Goal: Communication & Community: Share content

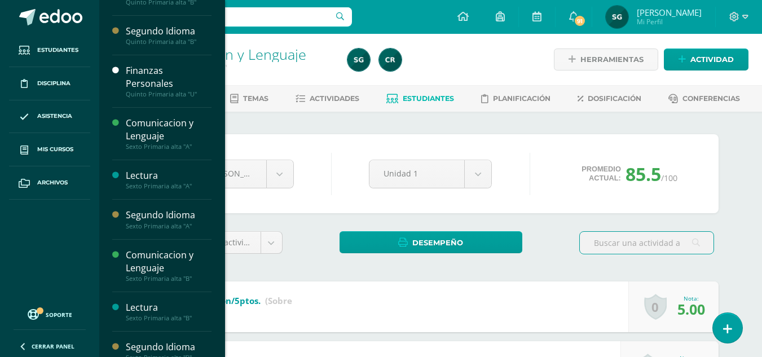
scroll to position [222, 0]
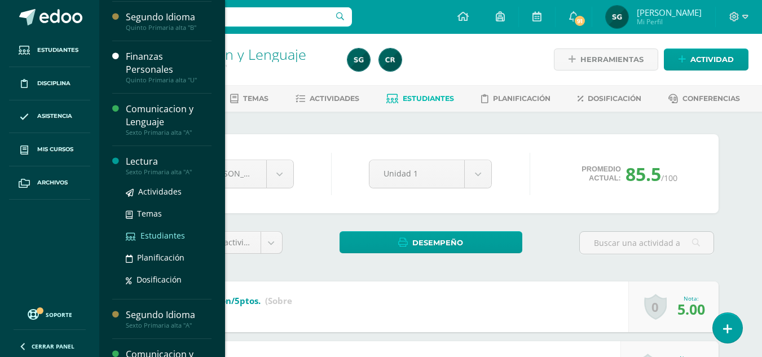
click at [150, 241] on link "Estudiantes" at bounding box center [169, 235] width 86 height 13
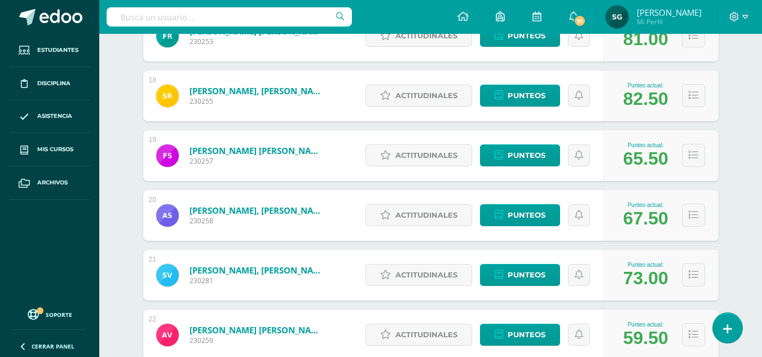
scroll to position [1246, 0]
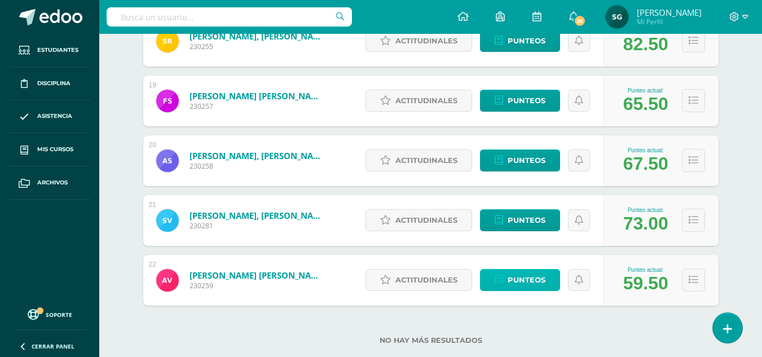
click at [523, 282] on span "Punteos" at bounding box center [527, 280] width 38 height 21
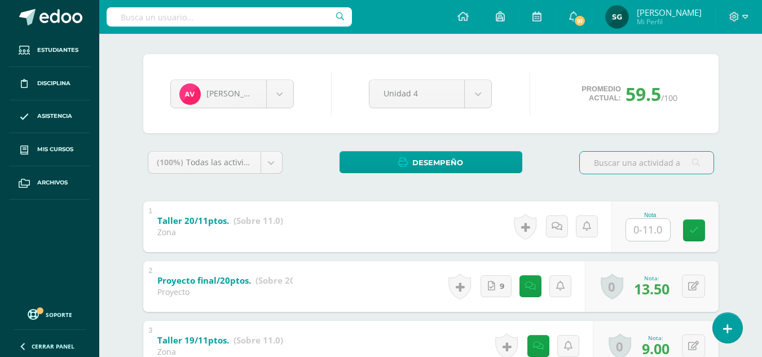
scroll to position [77, 0]
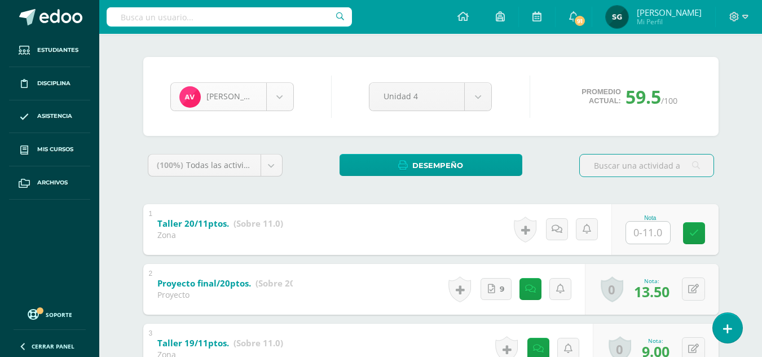
click at [273, 92] on body "Estudiantes Disciplina Asistencia Mis cursos Archivos Soporte Ayuda Reportar un…" at bounding box center [381, 336] width 762 height 826
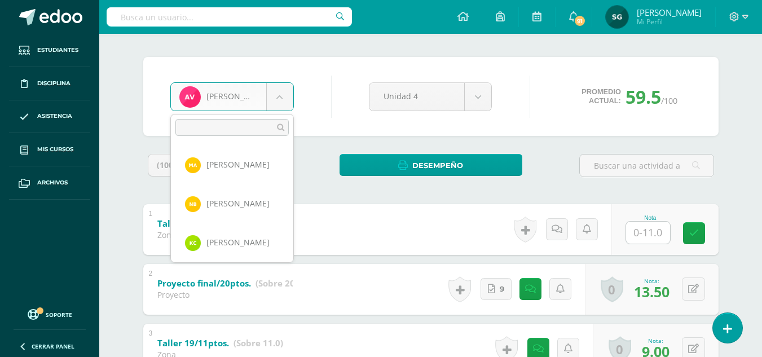
scroll to position [739, 0]
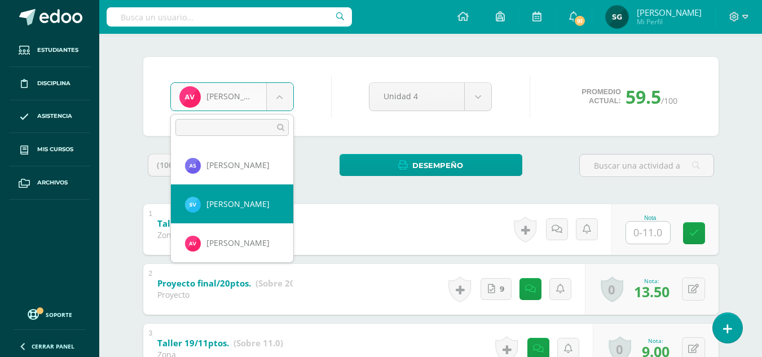
select select "183"
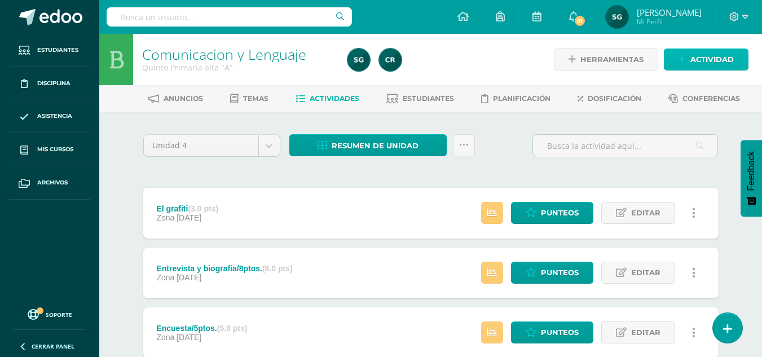
click at [704, 63] on span "Actividad" at bounding box center [712, 59] width 43 height 21
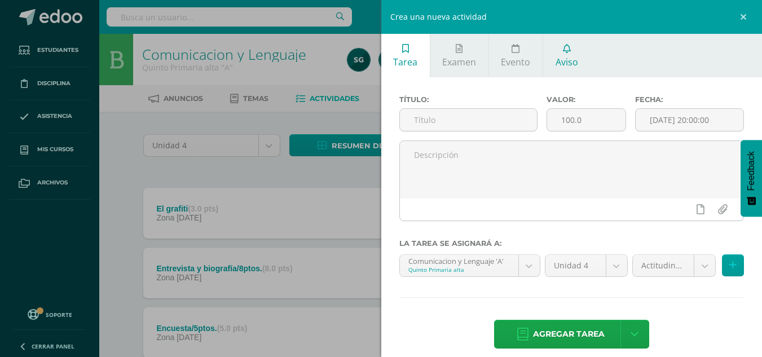
click at [568, 56] on span "Aviso" at bounding box center [567, 62] width 23 height 12
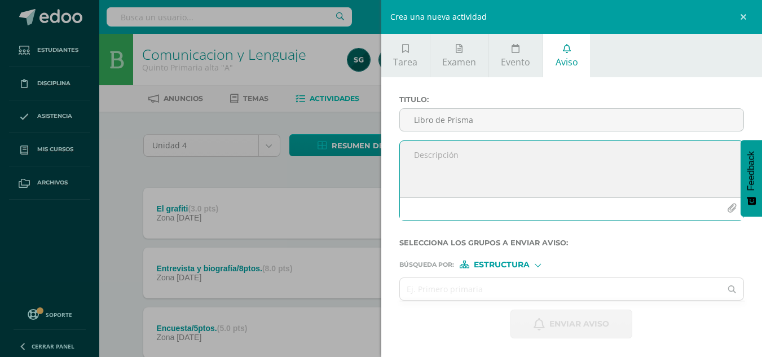
click at [430, 158] on textarea at bounding box center [572, 169] width 344 height 56
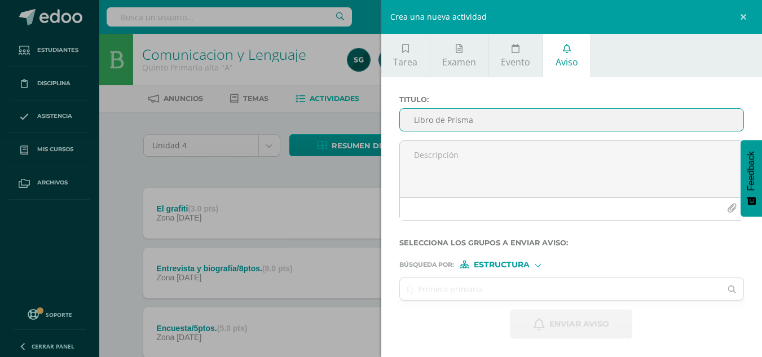
click at [476, 124] on input "Libro de Prisma" at bounding box center [572, 120] width 344 height 22
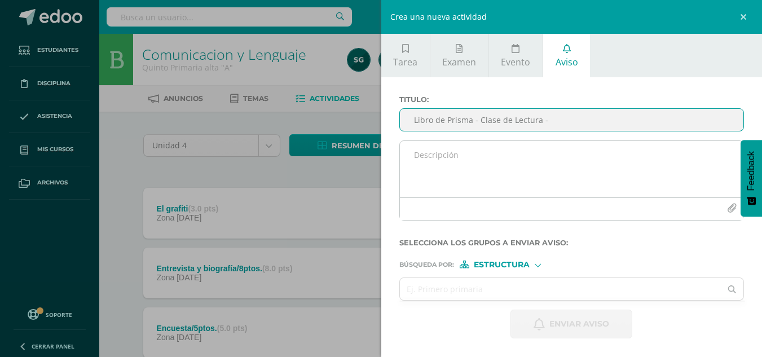
type input "Libro de Prisma - Clase de Lectura -"
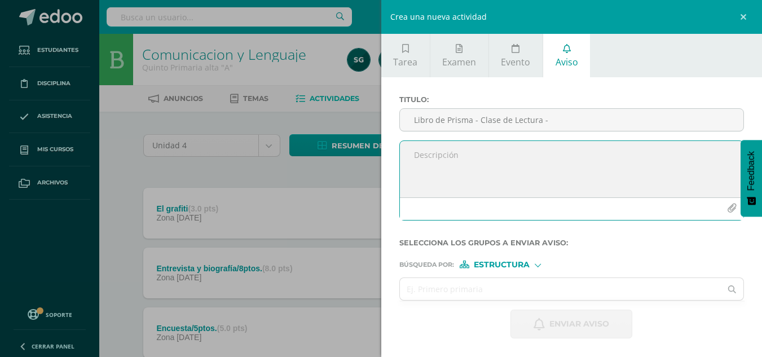
click at [445, 148] on textarea at bounding box center [572, 169] width 344 height 56
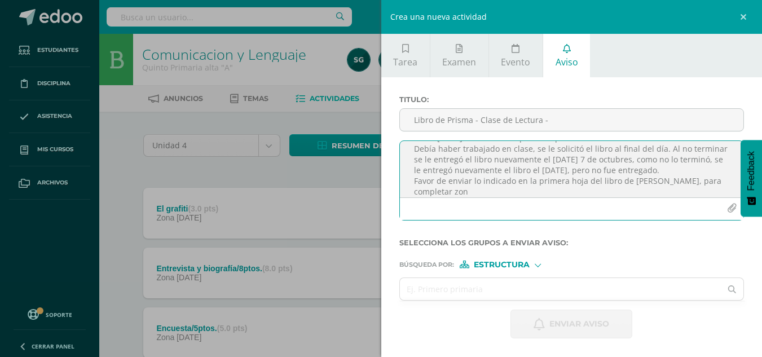
scroll to position [38, 0]
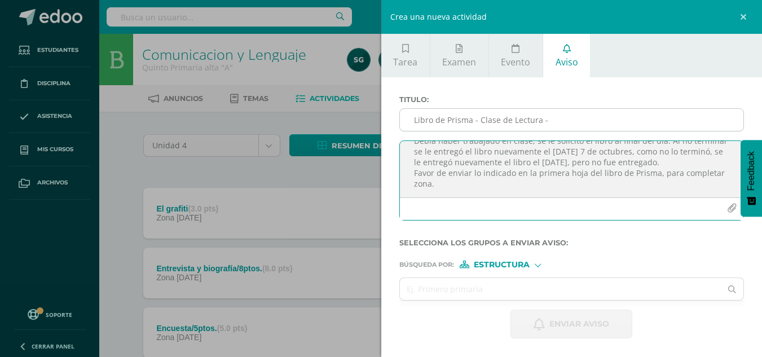
type textarea "¡Buenas tardes! El día lunes 6 de octubre se le informó que tenía pendiente un …"
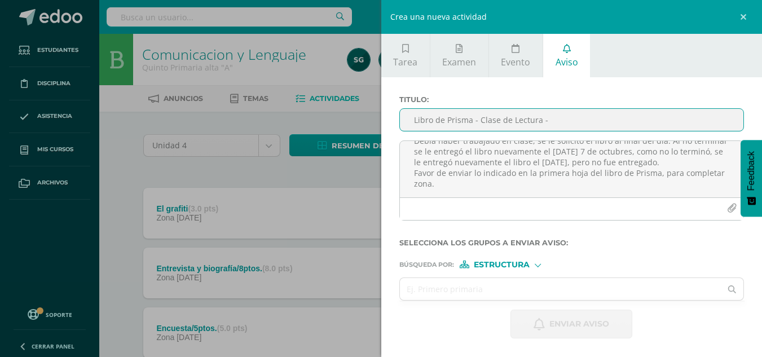
click at [539, 119] on input "Libro de Prisma - Clase de Lectura -" at bounding box center [572, 120] width 344 height 22
click at [549, 118] on input "Libro de Prisma - Clase de Lectura -" at bounding box center [572, 120] width 344 height 22
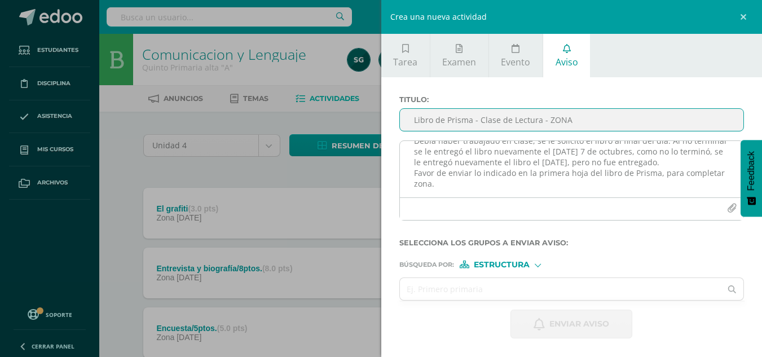
type input "Libro de Prisma - Clase de Lectura - ZONA"
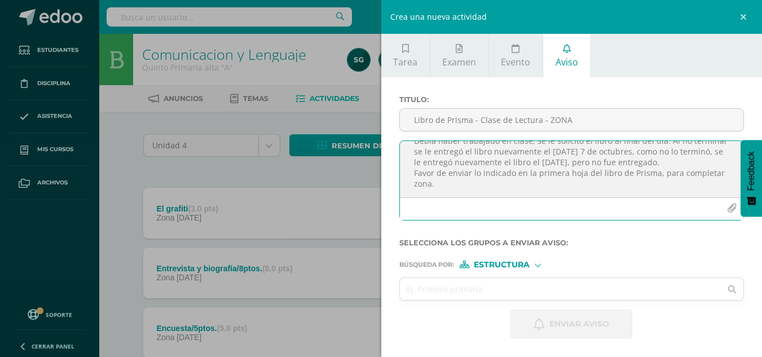
click at [468, 191] on textarea "¡Buenas tardes! El día lunes 6 de octubre se le informó que tenía pendiente un …" at bounding box center [572, 169] width 344 height 56
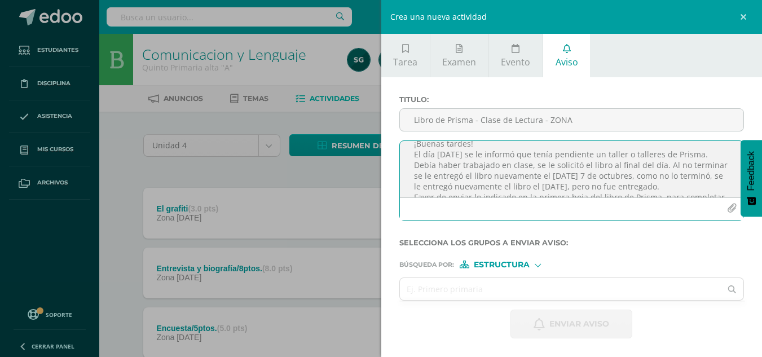
scroll to position [17, 0]
click at [623, 182] on textarea "¡Buenas tardes! El día lunes 6 de octubre se le informó que tenía pendiente un …" at bounding box center [572, 169] width 344 height 56
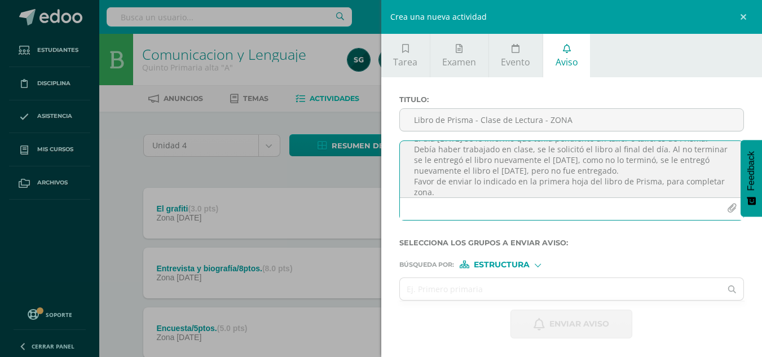
scroll to position [29, 0]
click at [701, 179] on textarea "¡Buenas tardes! El día lunes 6 de octubre se le informó que tenía pendiente un …" at bounding box center [572, 169] width 344 height 56
click at [573, 181] on textarea "¡Buenas tardes! El día lunes 6 de octubre se le informó que tenía pendiente un …" at bounding box center [572, 169] width 344 height 56
type textarea "¡Buenas tardes! El día lunes 6 de octubre se le informó que tenía pendiente un …"
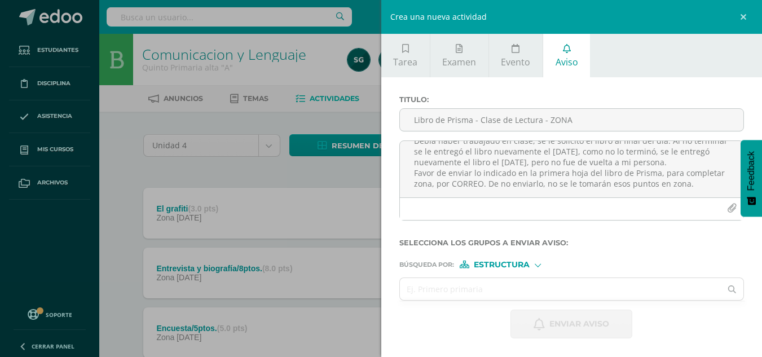
click at [501, 270] on form "Titulo : Libro de Prisma - Clase de Lectura - ZONA ¡Buenas tardes! El día lunes…" at bounding box center [571, 216] width 345 height 243
click at [498, 267] on span "Estructura" at bounding box center [502, 265] width 56 height 6
click at [498, 291] on span "Persona" at bounding box center [506, 294] width 41 height 6
click at [460, 287] on input "text" at bounding box center [561, 289] width 322 height 22
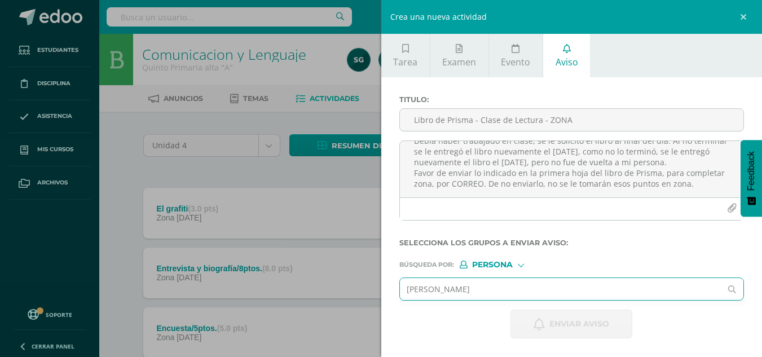
type input "abish"
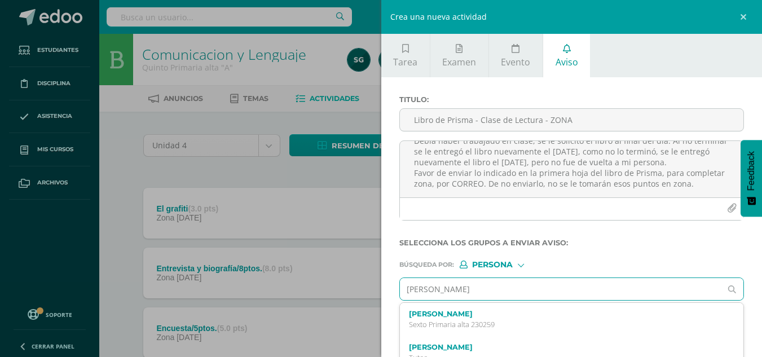
scroll to position [60, 0]
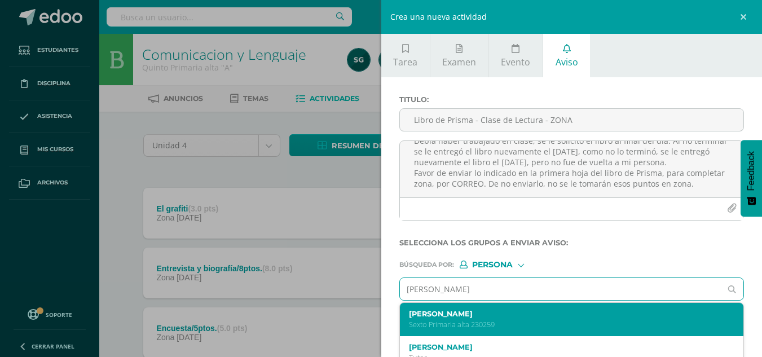
click at [460, 317] on label "Abish Denise Vásquez Ramírez" at bounding box center [564, 314] width 311 height 8
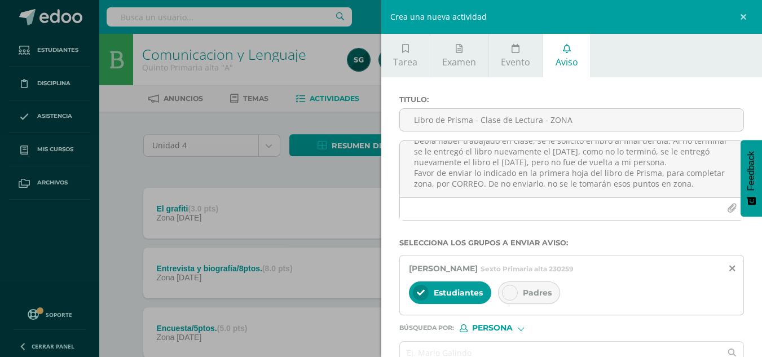
click at [506, 292] on icon at bounding box center [510, 293] width 8 height 8
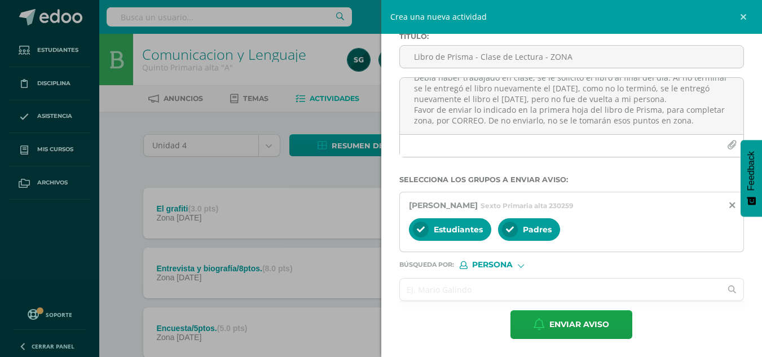
click at [500, 291] on input "text" at bounding box center [561, 290] width 322 height 22
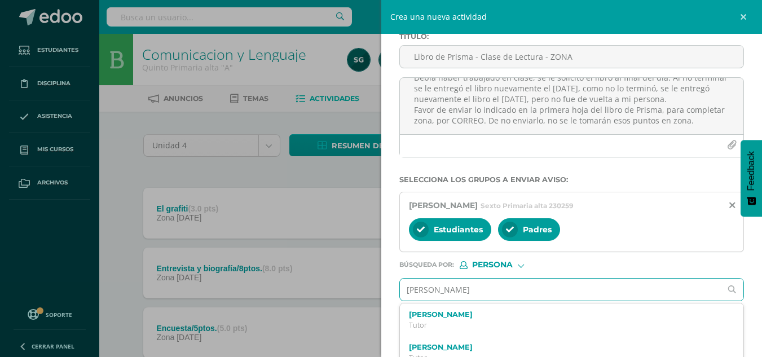
type input "fabian ramirez"
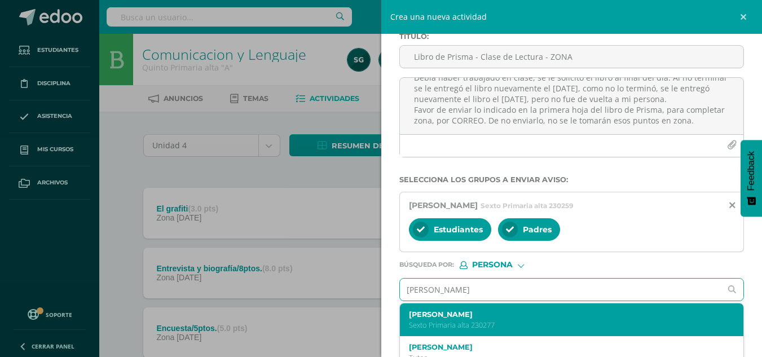
click at [482, 315] on label "Liam Fabián Ramírez Montúfar" at bounding box center [564, 314] width 311 height 8
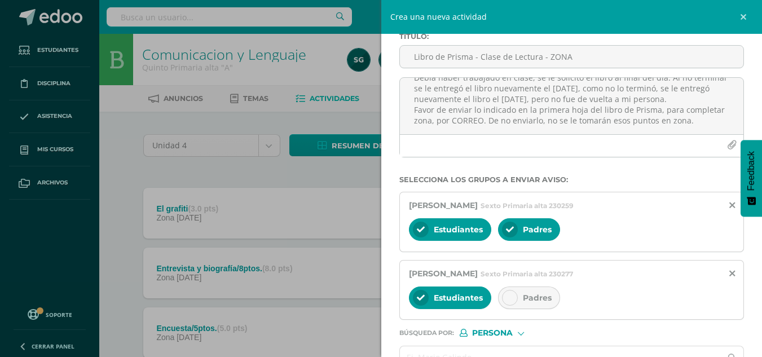
click at [508, 298] on icon at bounding box center [510, 298] width 8 height 8
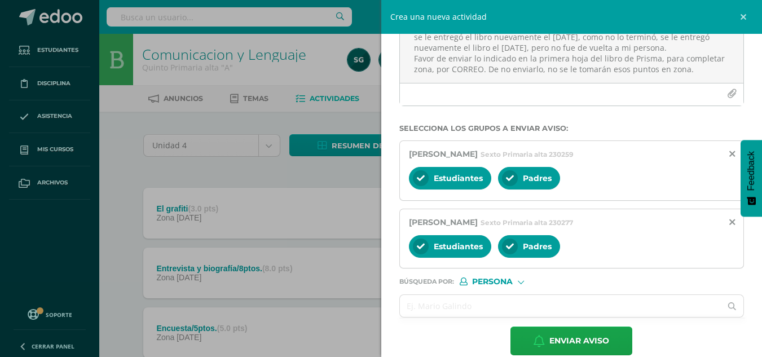
scroll to position [131, 0]
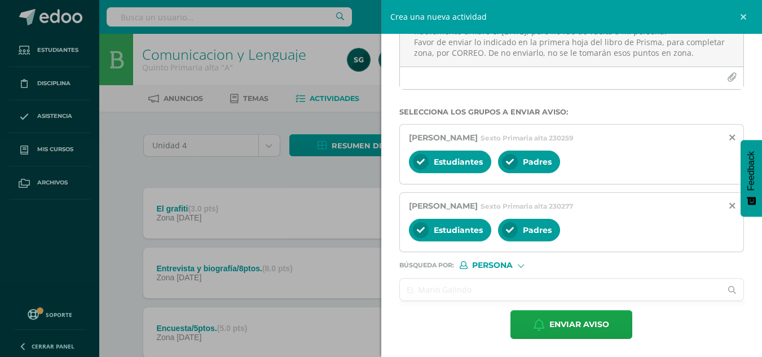
click at [451, 288] on input "text" at bounding box center [561, 290] width 322 height 22
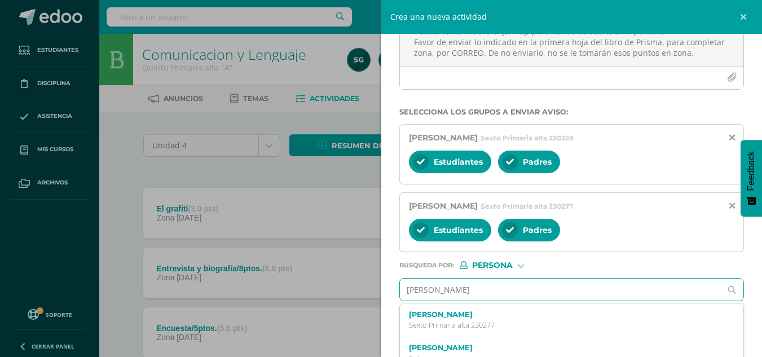
type input "sebastian morales"
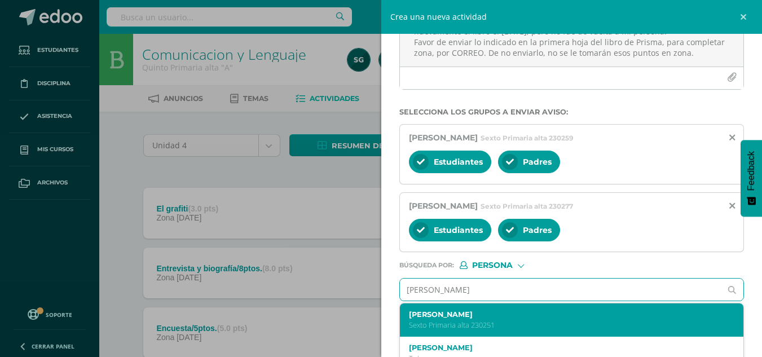
click at [461, 323] on p "Sexto Primaria alta 230251" at bounding box center [564, 325] width 311 height 10
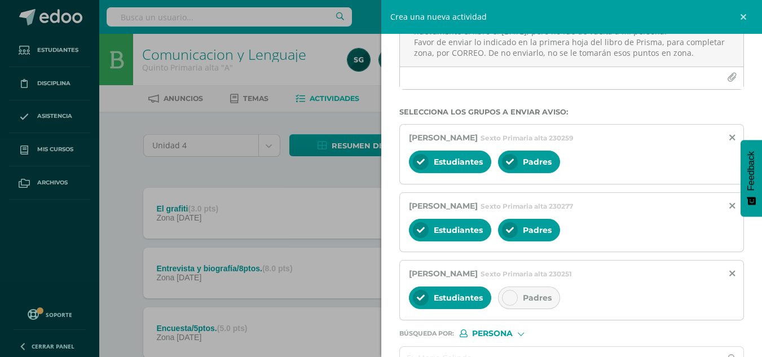
click at [512, 304] on div at bounding box center [510, 298] width 16 height 16
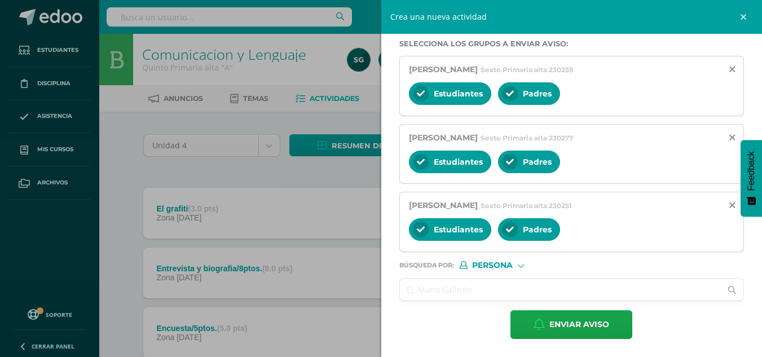
click at [476, 294] on input "text" at bounding box center [561, 290] width 322 height 22
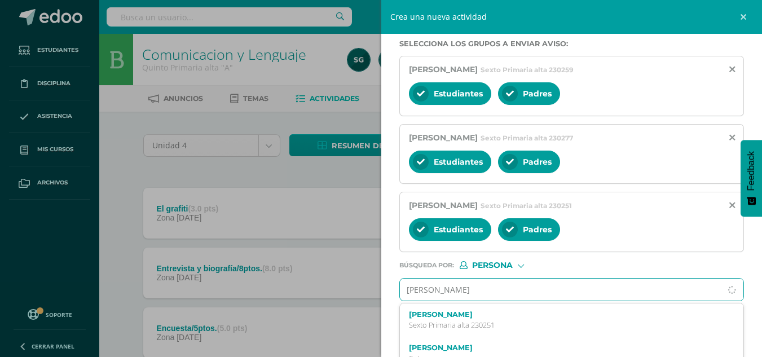
type input "nataly diaz"
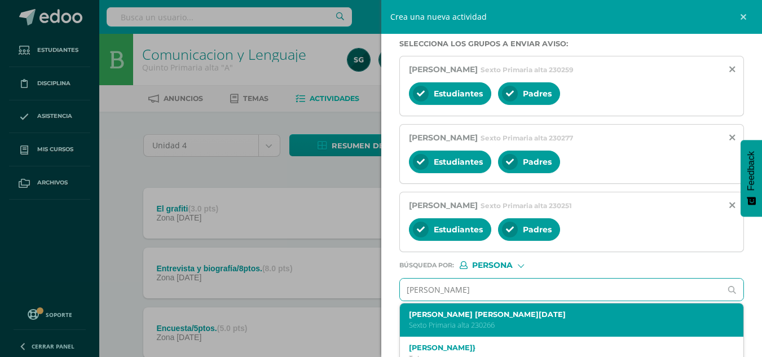
click at [471, 315] on label "Nataly Miriam Vanesa Díaz Domingo" at bounding box center [564, 314] width 311 height 8
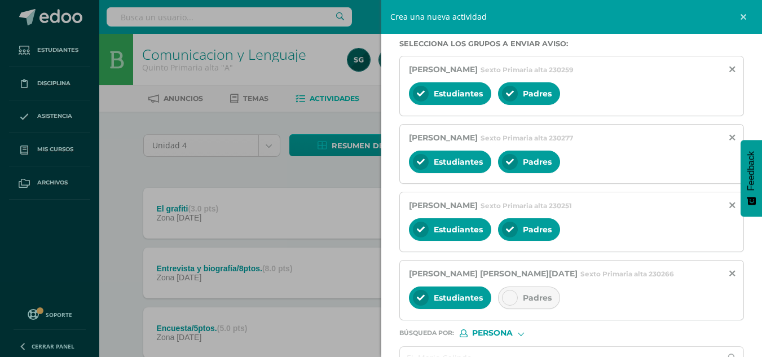
click at [510, 300] on icon at bounding box center [510, 298] width 8 height 8
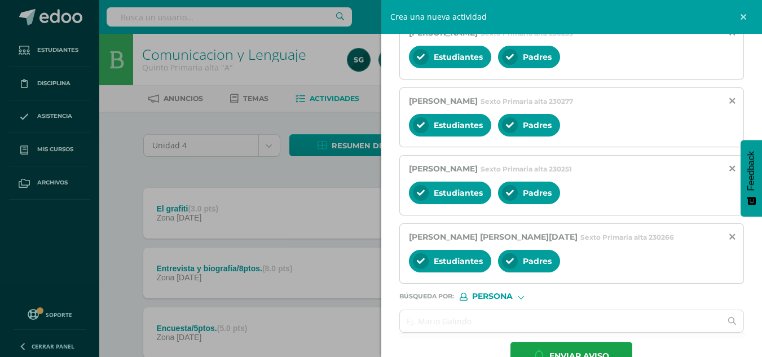
scroll to position [267, 0]
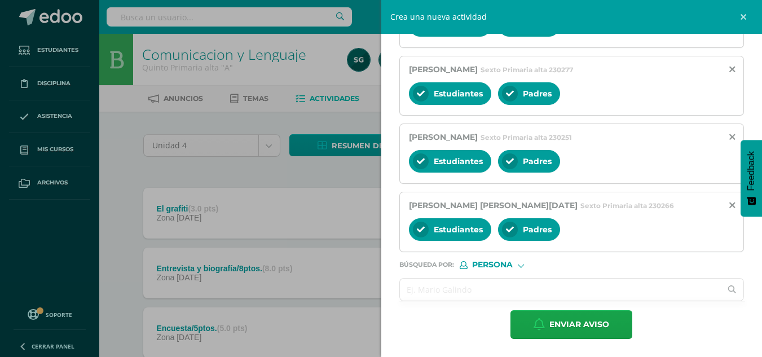
click at [463, 292] on input "text" at bounding box center [561, 290] width 322 height 22
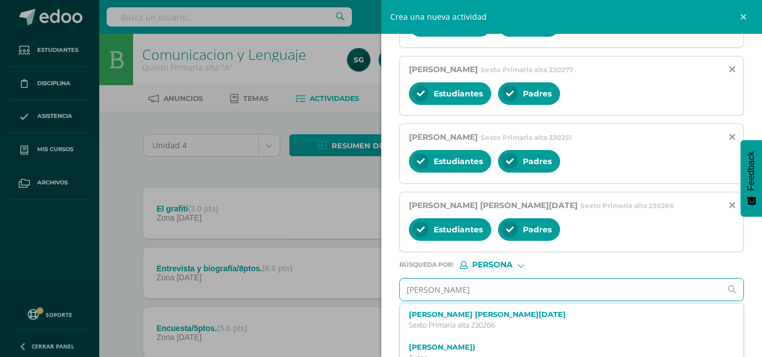
type input "kristel calderon"
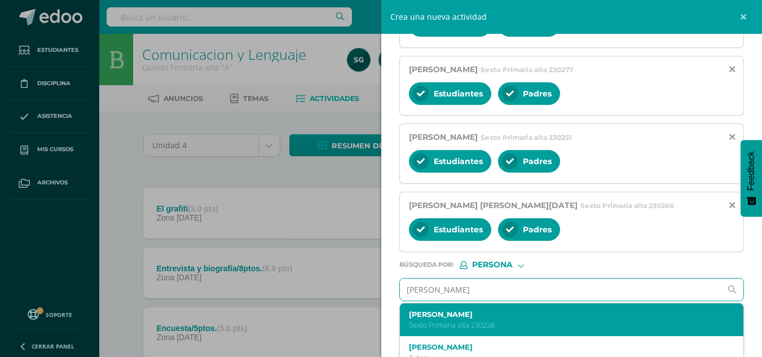
click at [460, 314] on label "Kristel Daniela Calderón Chapeton" at bounding box center [564, 314] width 311 height 8
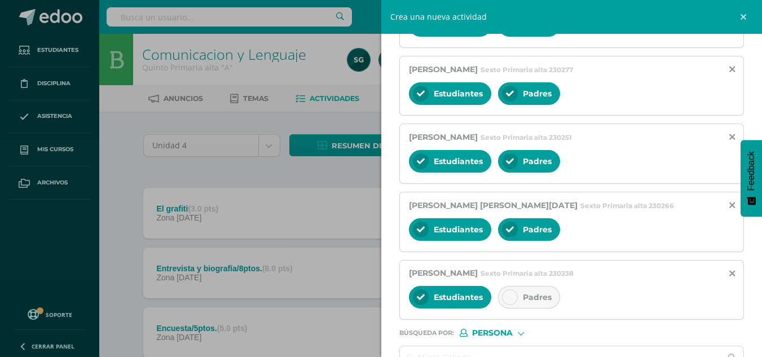
click at [506, 296] on icon at bounding box center [510, 297] width 8 height 8
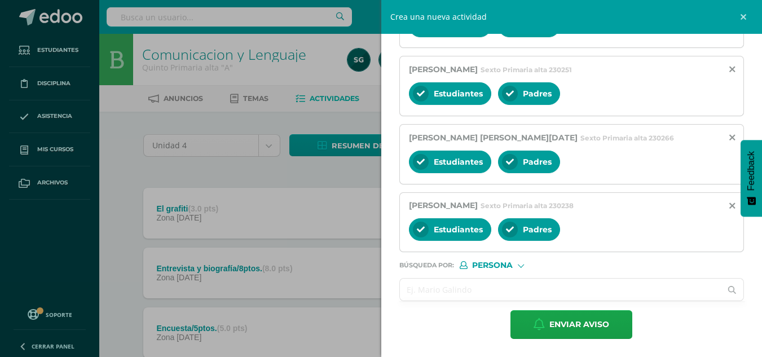
click at [514, 288] on input "text" at bounding box center [561, 290] width 322 height 22
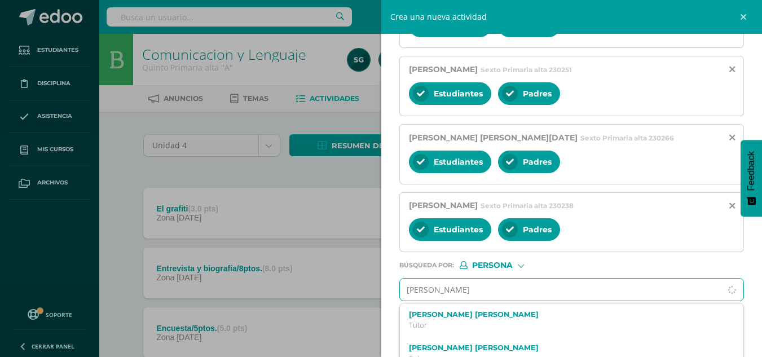
type input "jazmin esquivel"
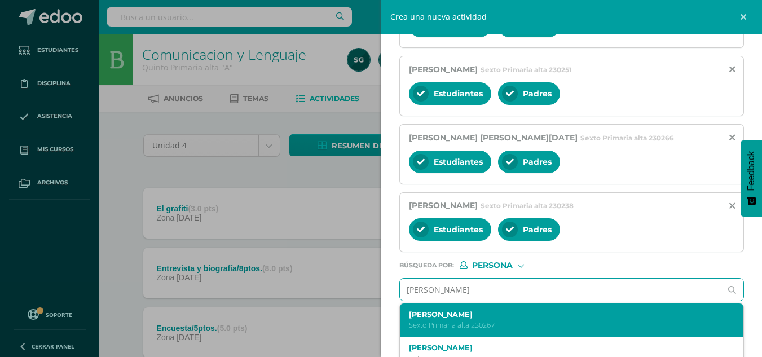
click at [477, 316] on label "Jazmín Victoria Esquivel Piril" at bounding box center [564, 314] width 311 height 8
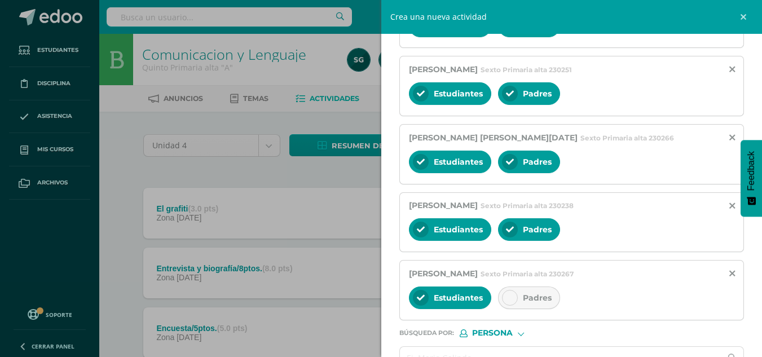
click at [506, 301] on icon at bounding box center [510, 298] width 8 height 8
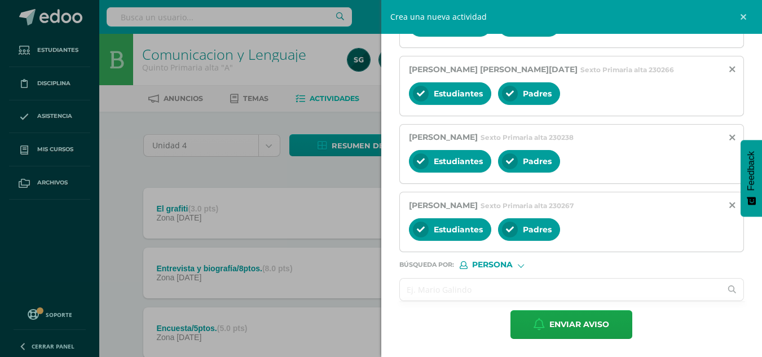
click at [557, 289] on input "text" at bounding box center [561, 290] width 322 height 22
type input "a"
type input "c"
type input "a"
type input "j"
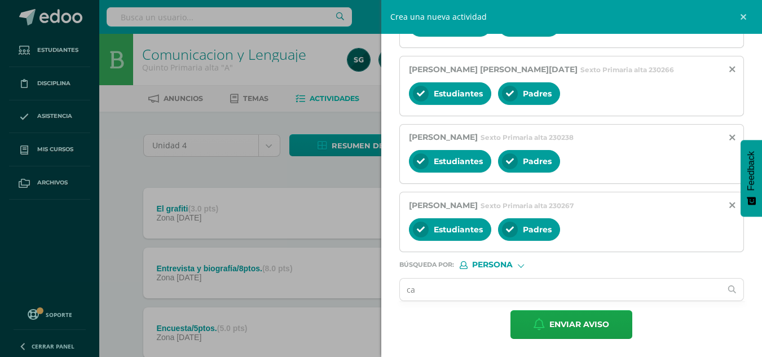
type input "c"
type input "j"
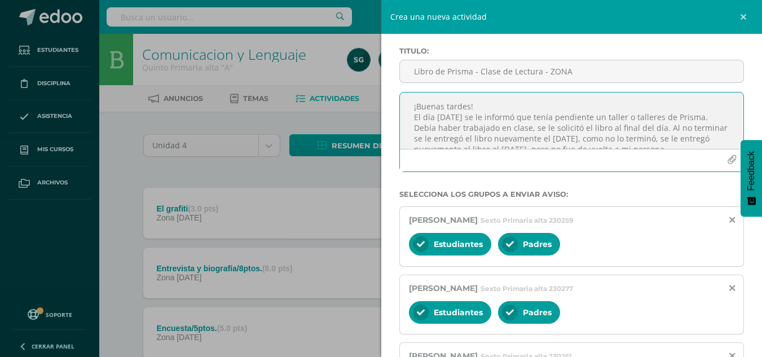
scroll to position [68, 0]
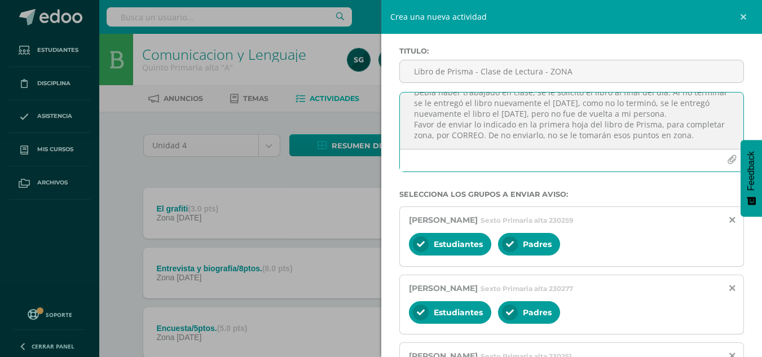
drag, startPoint x: 410, startPoint y: 107, endPoint x: 604, endPoint y: 147, distance: 197.7
click at [604, 147] on textarea "¡Buenas tardes! El día lunes 6 de octubre se le informó que tenía pendiente un …" at bounding box center [572, 121] width 344 height 56
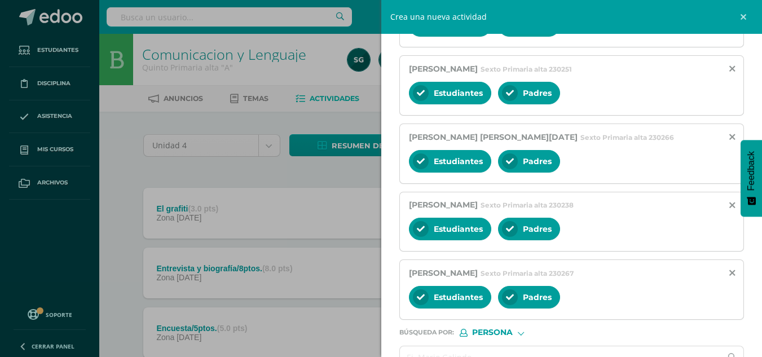
scroll to position [403, 0]
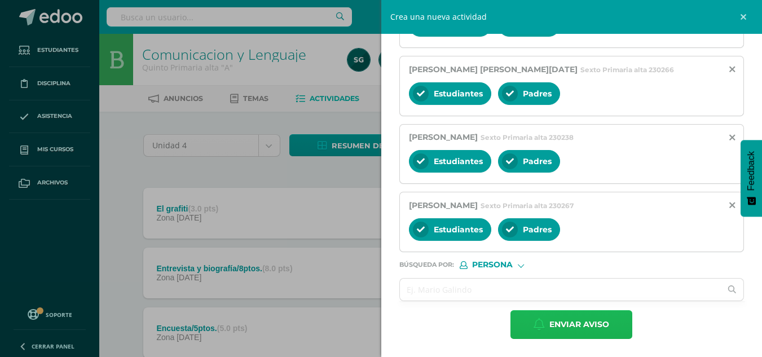
click at [570, 325] on span "Enviar aviso" at bounding box center [580, 325] width 60 height 28
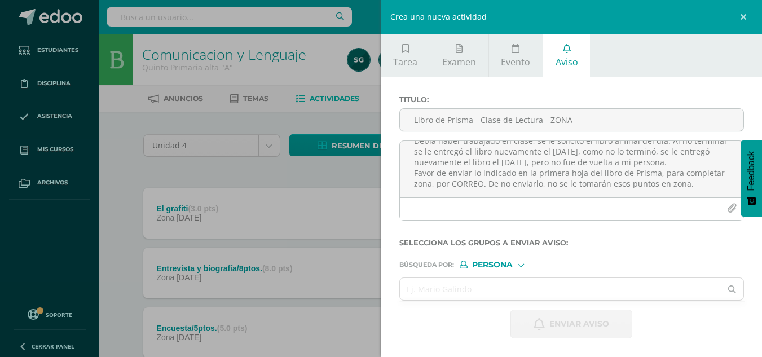
scroll to position [0, 0]
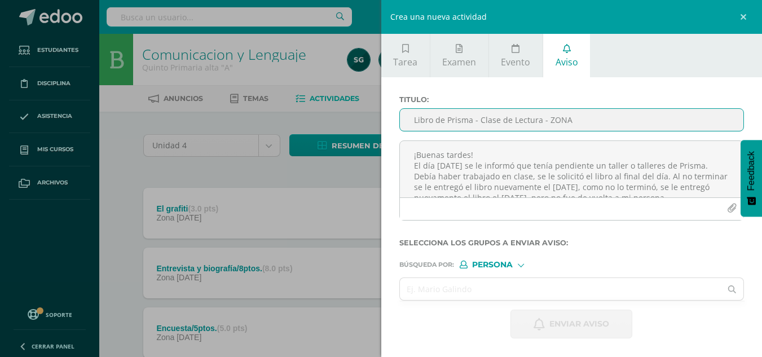
click at [485, 118] on input "Libro de Prisma - Clase de Lectura - ZONA" at bounding box center [572, 120] width 344 height 22
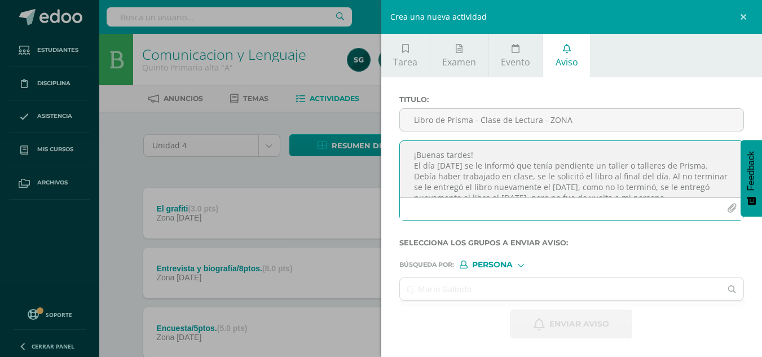
click at [440, 152] on textarea "¡Buenas tardes! El día lunes 6 de octubre se le informó que tenía pendiente un …" at bounding box center [572, 169] width 344 height 56
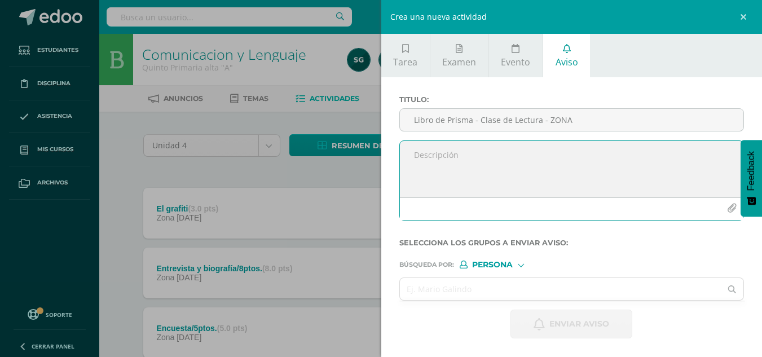
paste textarea "¡Buenas tardes! El día lunes 6 de octubre se le informó que tenía pendiente un …"
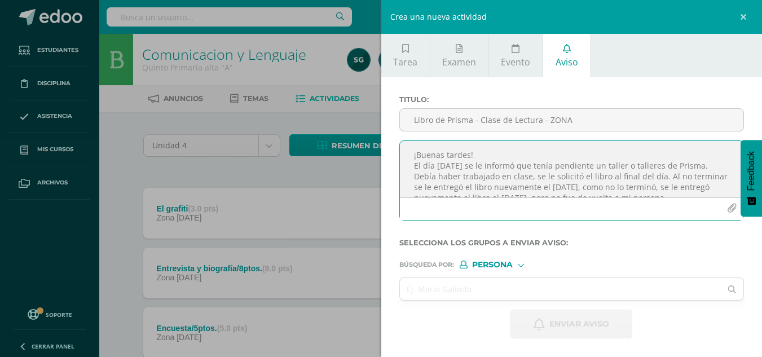
scroll to position [49, 0]
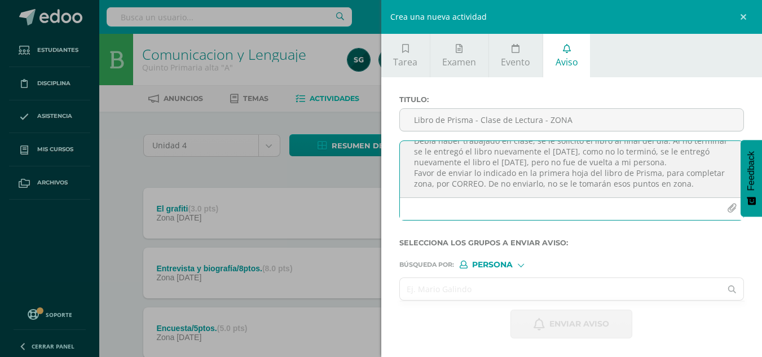
type textarea "¡Buenas tardes! El día lunes 6 de octubre se le informó que tenía pendiente un …"
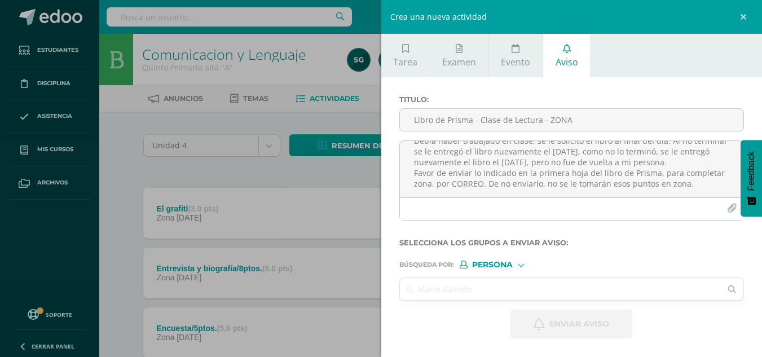
click at [471, 293] on input "text" at bounding box center [561, 289] width 322 height 22
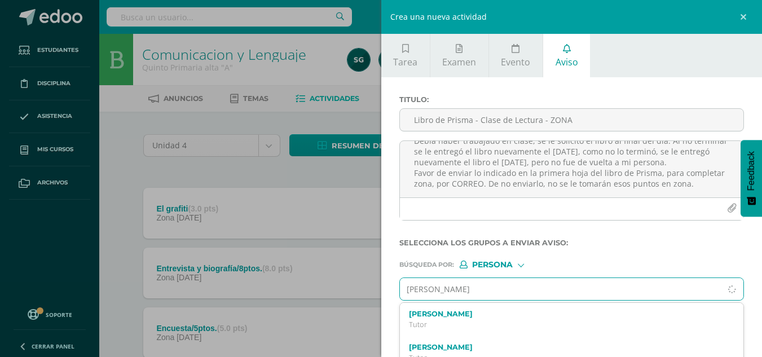
type input "julio Andree"
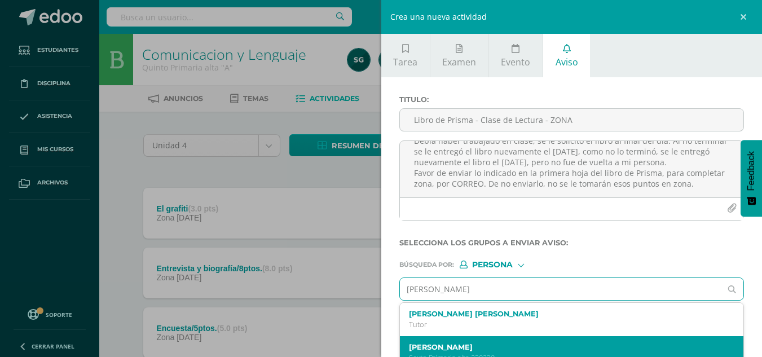
click at [479, 337] on label "Julio Andreé Carrillo Solares" at bounding box center [564, 347] width 311 height 8
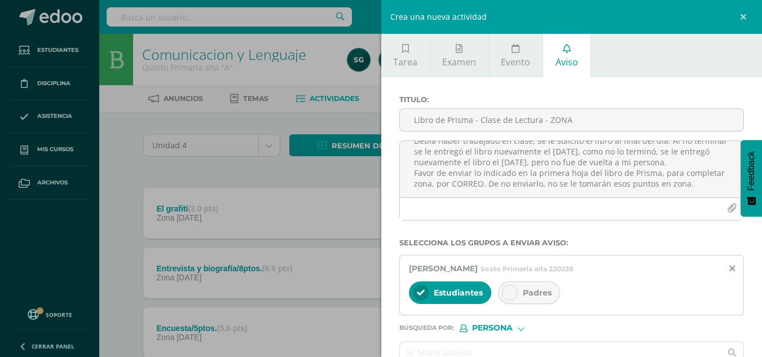
click at [513, 294] on icon at bounding box center [510, 293] width 8 height 8
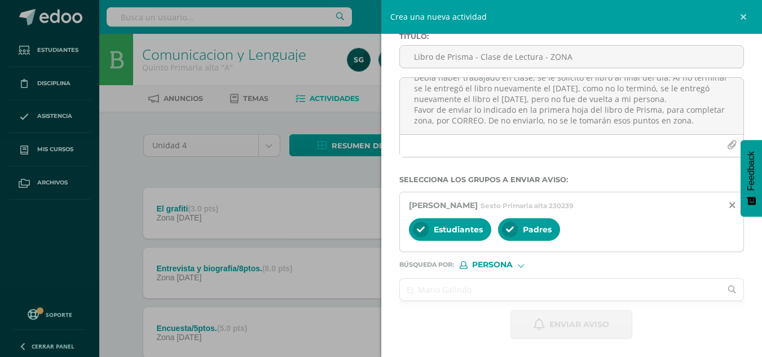
click at [554, 291] on input "text" at bounding box center [561, 290] width 322 height 22
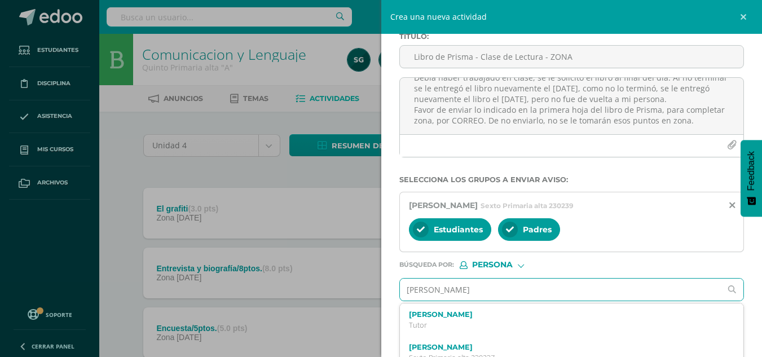
type input "Massiel"
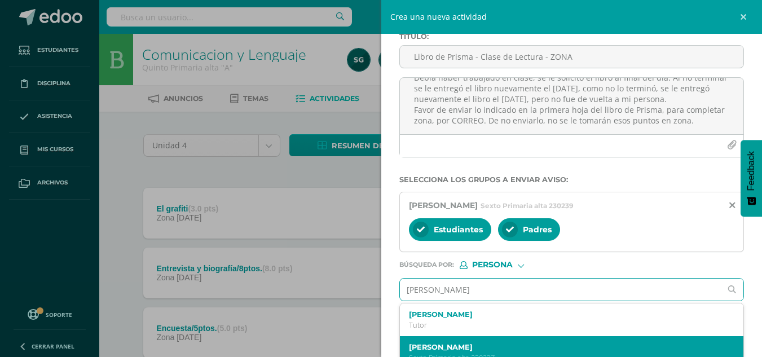
click at [494, 337] on div "Massiel Josahandy Arredondo Aquino Sexto Primaria alta 230237" at bounding box center [572, 352] width 344 height 33
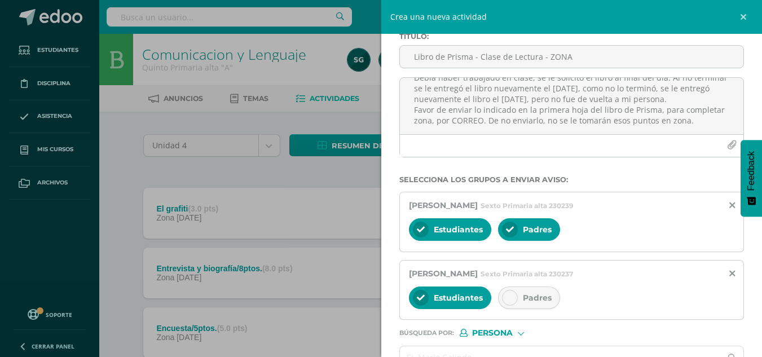
click at [510, 301] on icon at bounding box center [510, 298] width 8 height 8
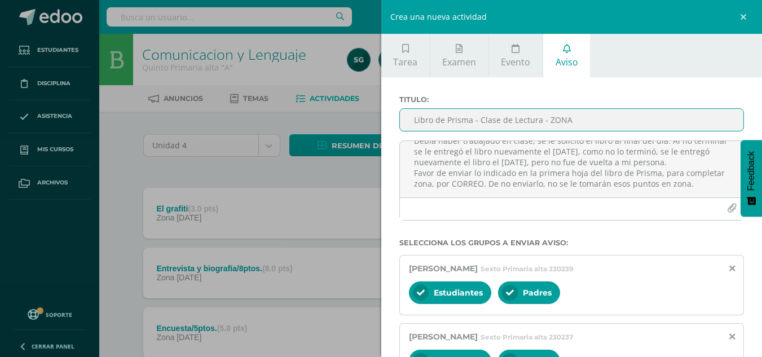
click at [635, 116] on input "Libro de Prisma - Clase de Lectura - ZONA" at bounding box center [572, 120] width 344 height 22
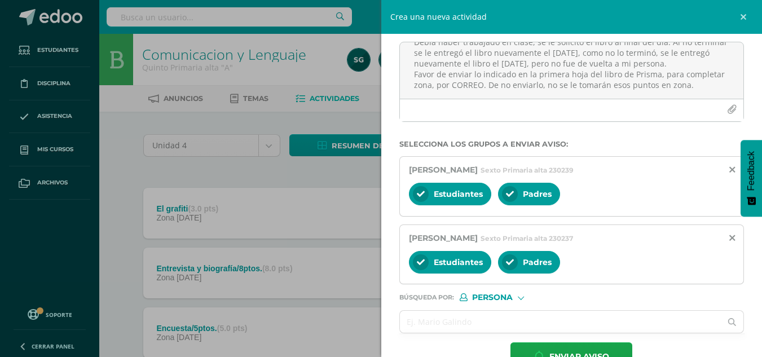
scroll to position [131, 0]
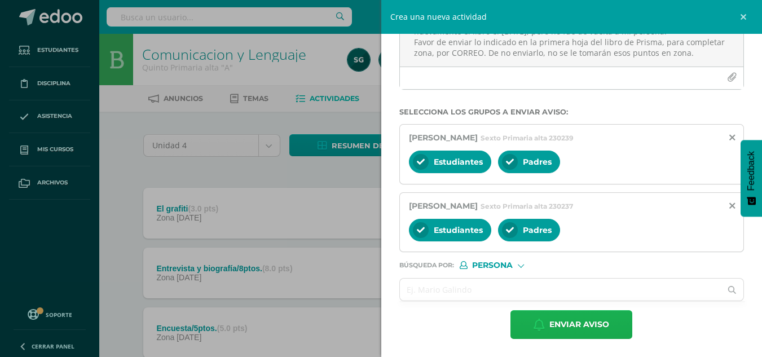
type input "Libro de Prisma - Clase de Lectura - ZONA"
click at [569, 326] on span "Enviar aviso" at bounding box center [580, 325] width 60 height 28
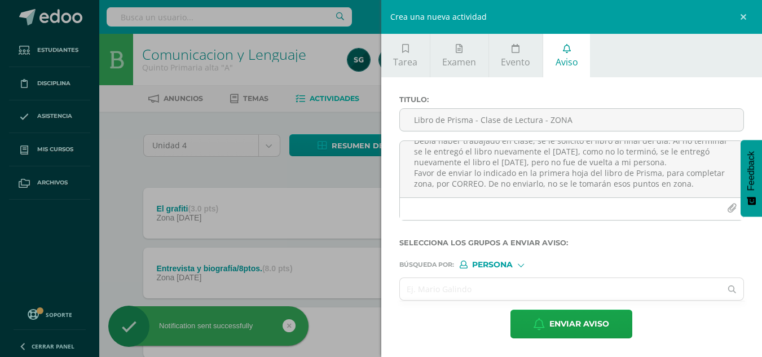
scroll to position [0, 0]
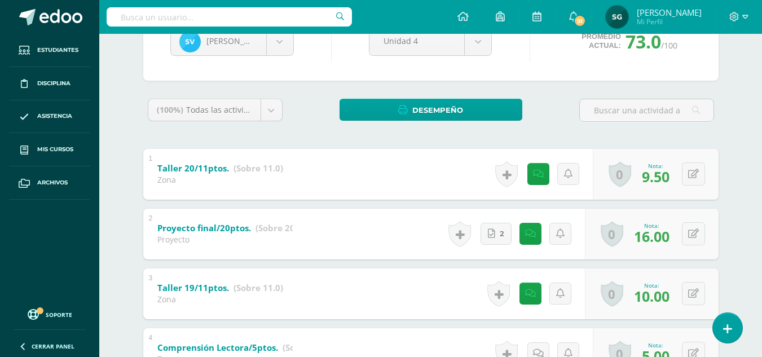
scroll to position [112, 0]
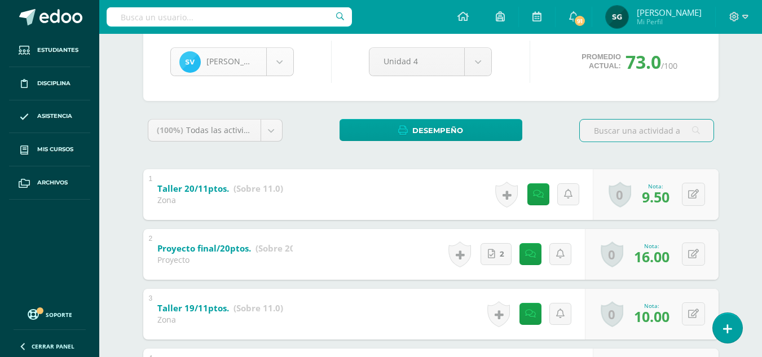
click at [280, 59] on body "Estudiantes Disciplina Asistencia Mis cursos Archivos Soporte Ayuda Reportar un…" at bounding box center [381, 301] width 762 height 826
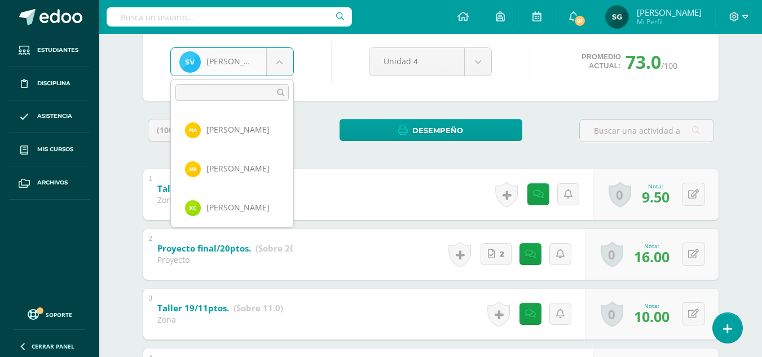
scroll to position [700, 0]
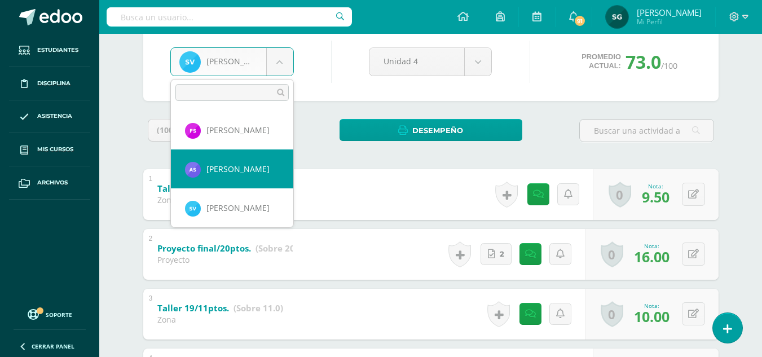
select select "480"
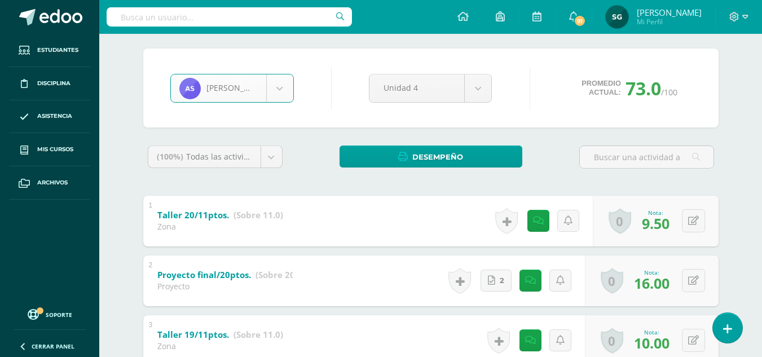
scroll to position [0, 0]
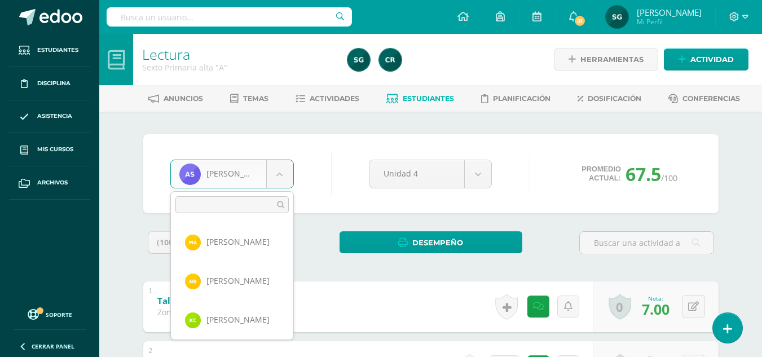
scroll to position [661, 0]
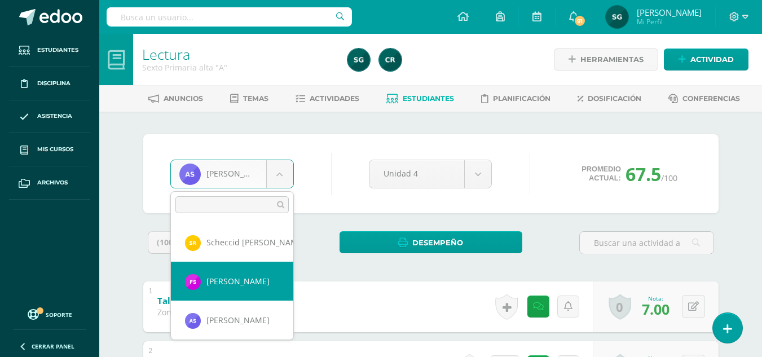
select select "988"
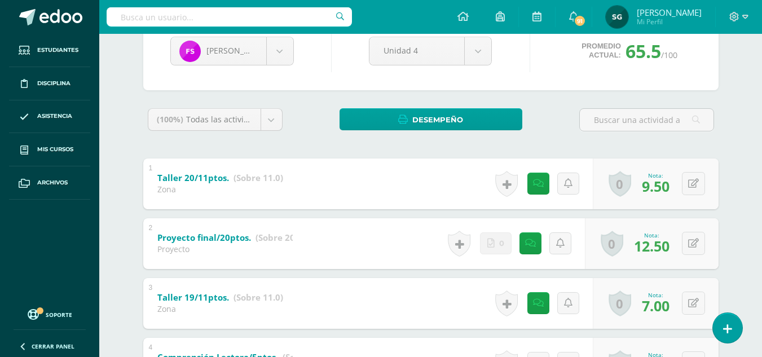
scroll to position [14, 0]
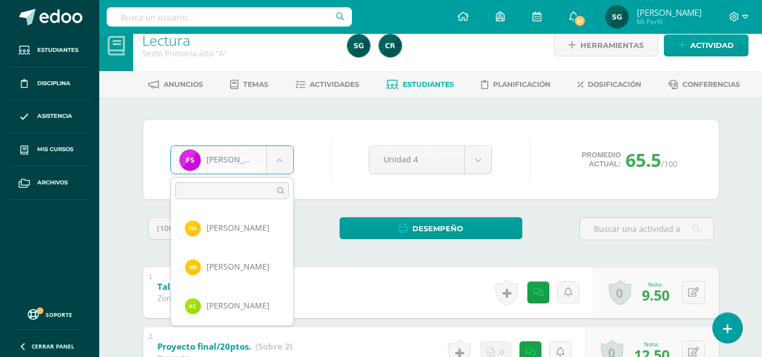
scroll to position [622, 0]
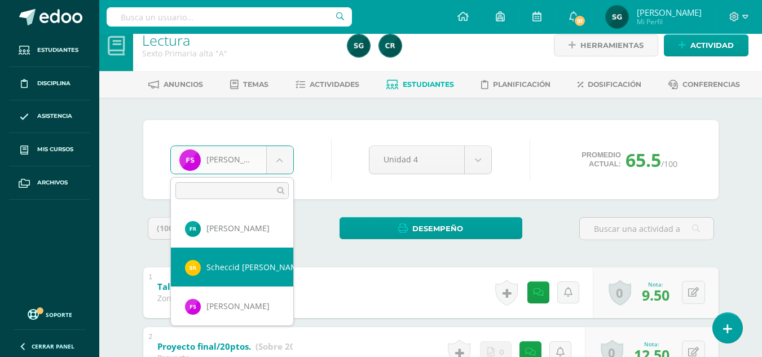
select select "493"
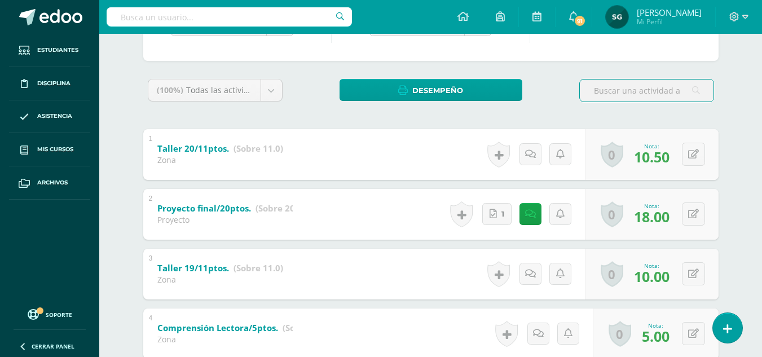
scroll to position [69, 0]
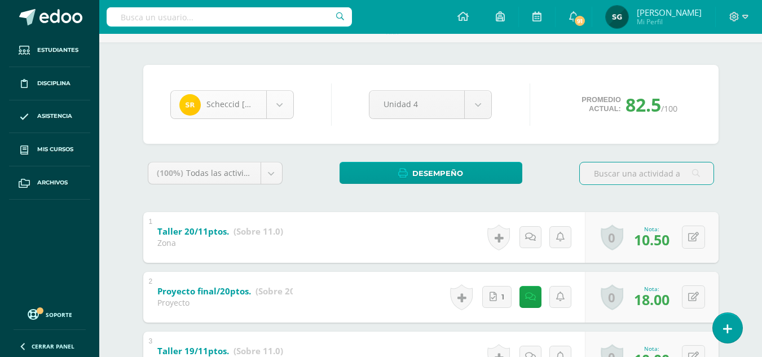
click at [278, 107] on body "Estudiantes Disciplina Asistencia Mis cursos Archivos Soporte Ayuda Reportar un…" at bounding box center [381, 344] width 762 height 826
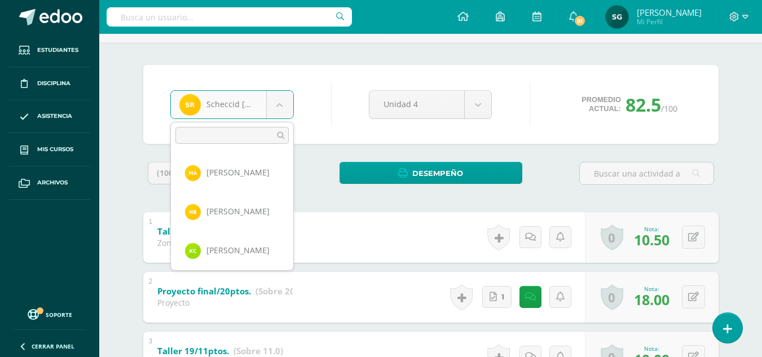
scroll to position [583, 0]
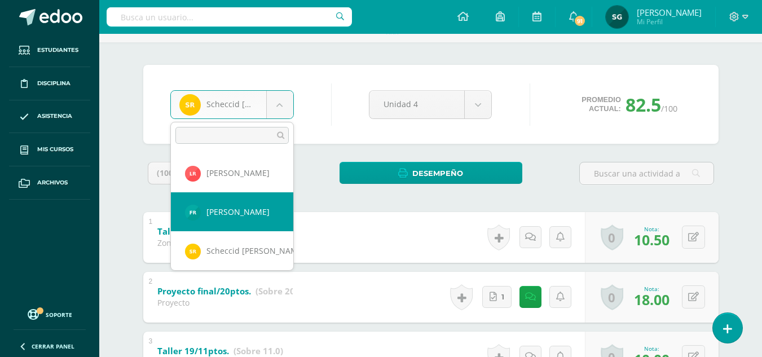
select select "479"
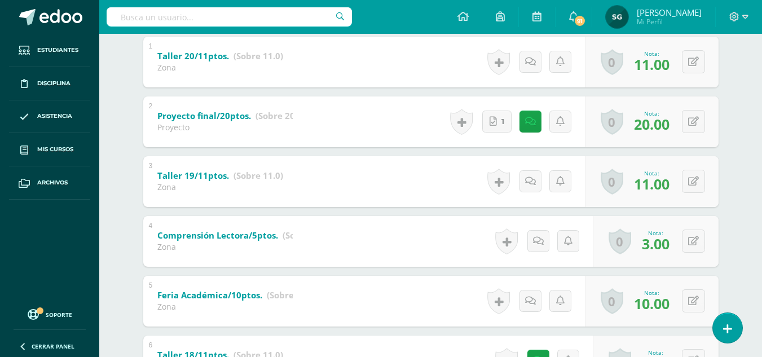
scroll to position [112, 0]
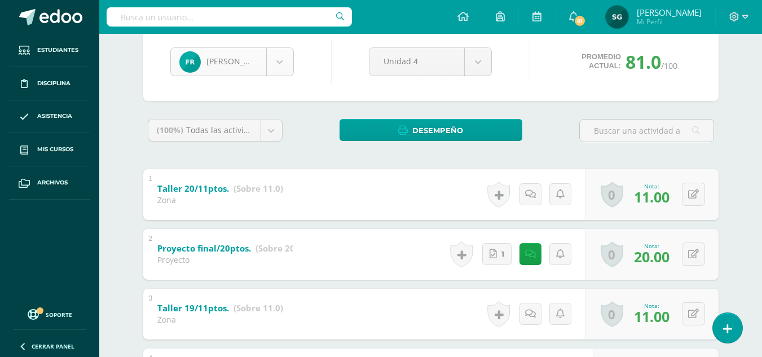
click at [282, 65] on body "Estudiantes Disciplina Asistencia Mis cursos Archivos Soporte Ayuda Reportar un…" at bounding box center [381, 301] width 762 height 826
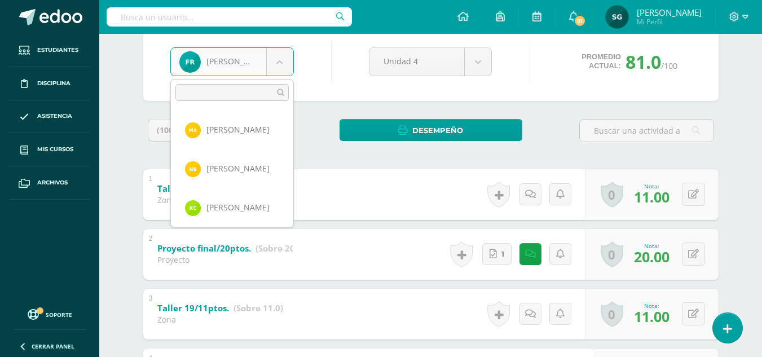
scroll to position [544, 0]
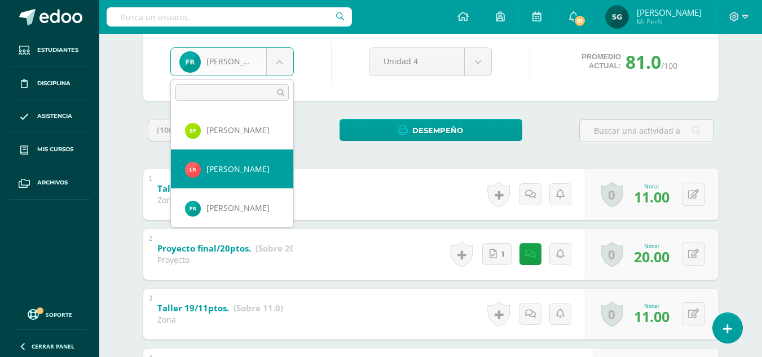
select select "184"
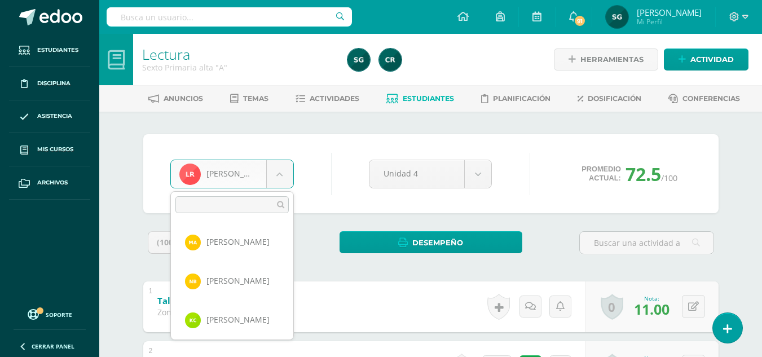
scroll to position [506, 0]
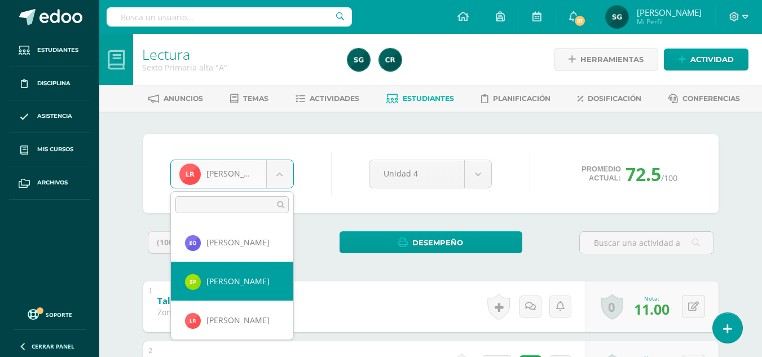
select select "173"
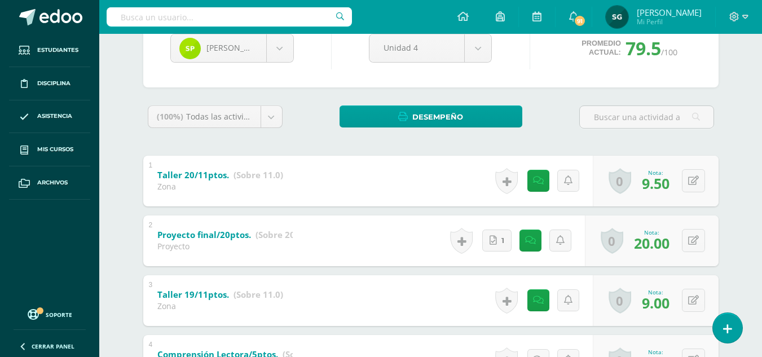
scroll to position [52, 0]
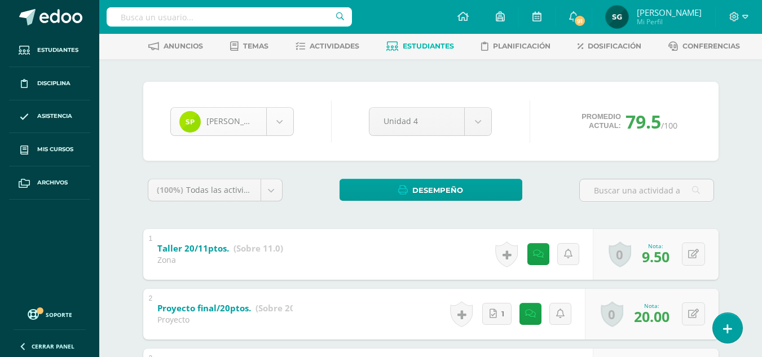
click at [283, 119] on body "Estudiantes Disciplina Asistencia Mis cursos Archivos Soporte Ayuda Reportar un…" at bounding box center [381, 361] width 762 height 826
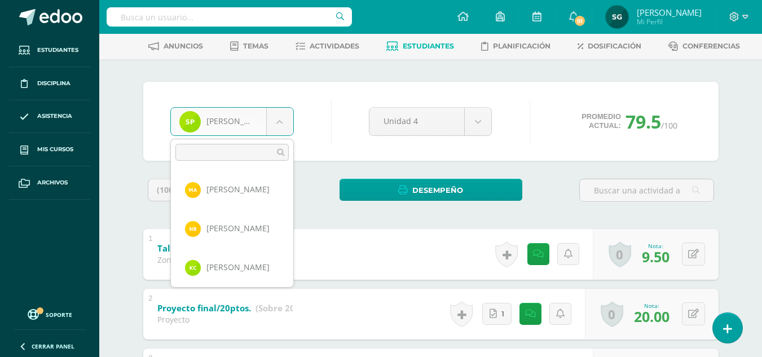
scroll to position [467, 0]
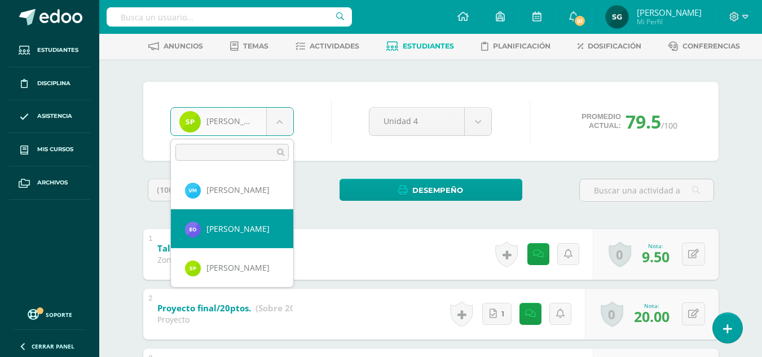
select select "1185"
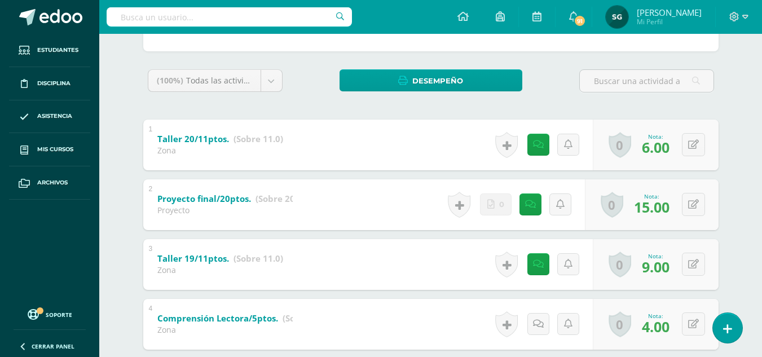
scroll to position [73, 0]
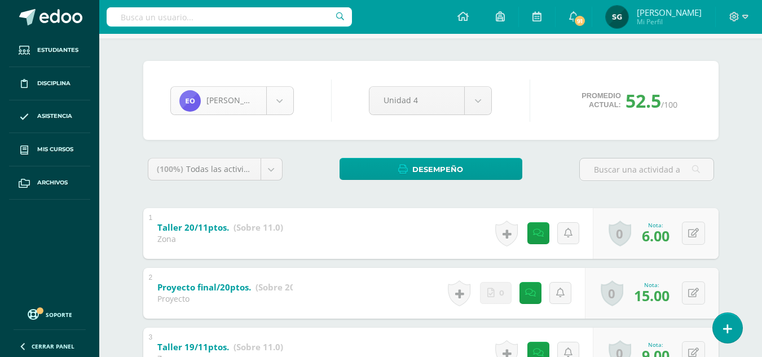
click at [286, 105] on body "Estudiantes Disciplina Asistencia Mis cursos Archivos Soporte Ayuda Reportar un…" at bounding box center [381, 340] width 762 height 826
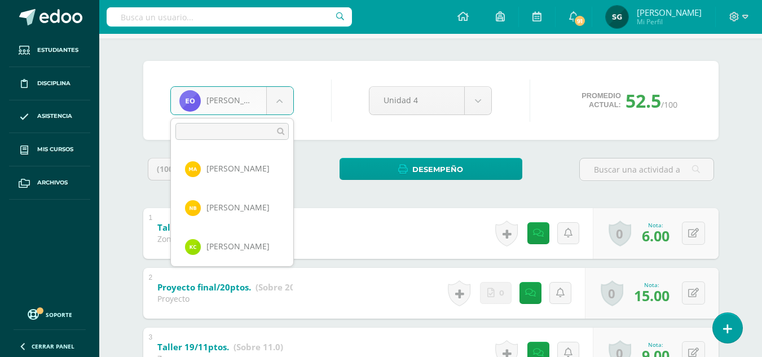
scroll to position [428, 0]
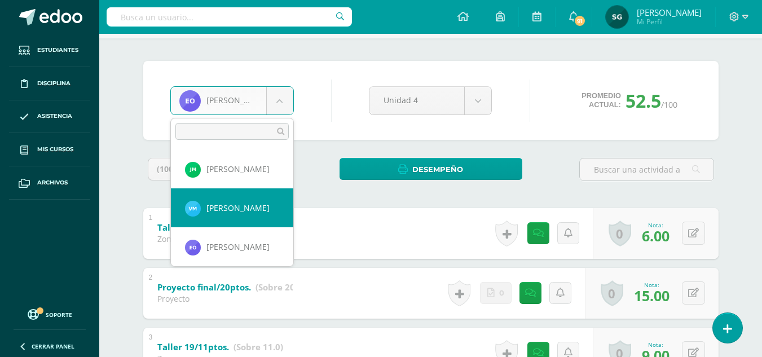
select select "174"
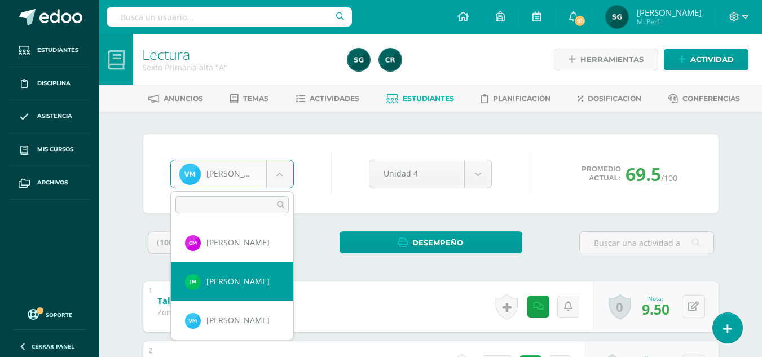
select select "873"
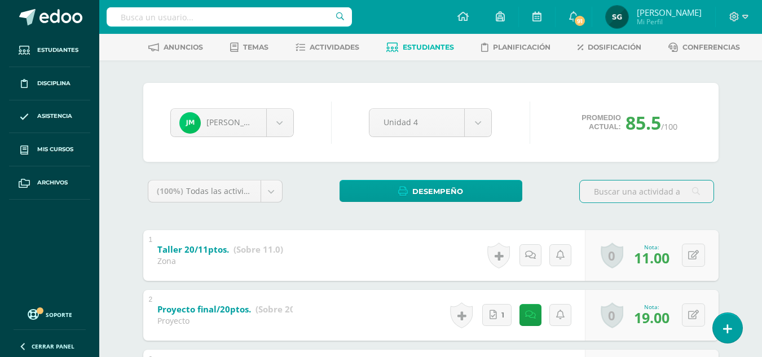
scroll to position [43, 0]
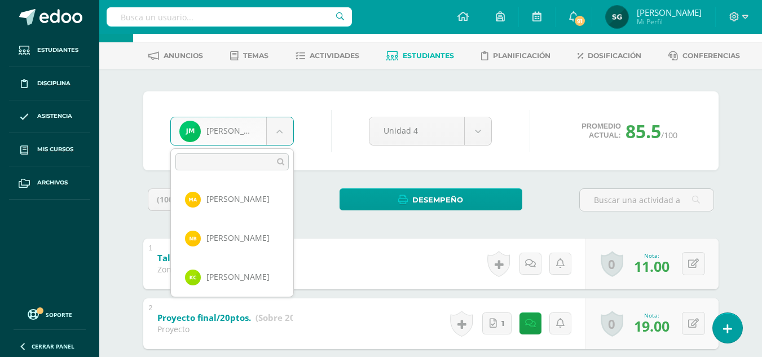
scroll to position [350, 0]
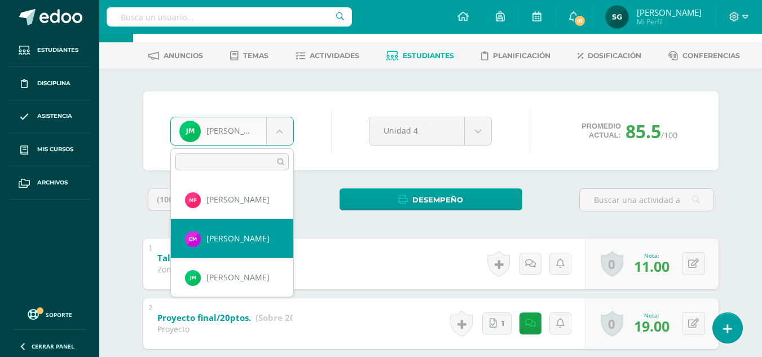
select select "489"
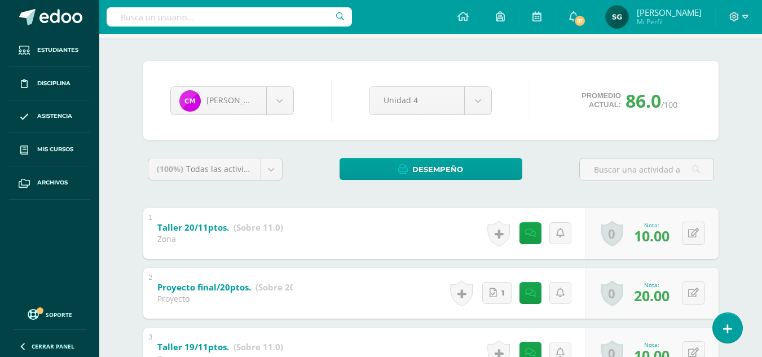
scroll to position [47, 0]
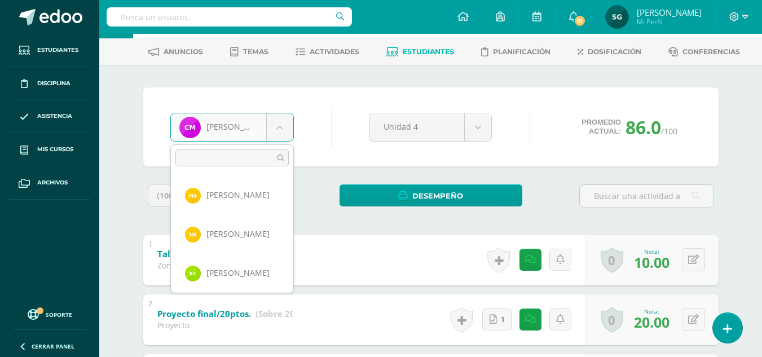
scroll to position [311, 0]
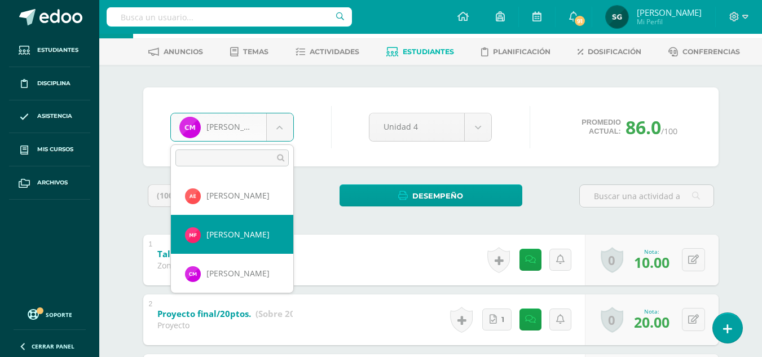
select select "185"
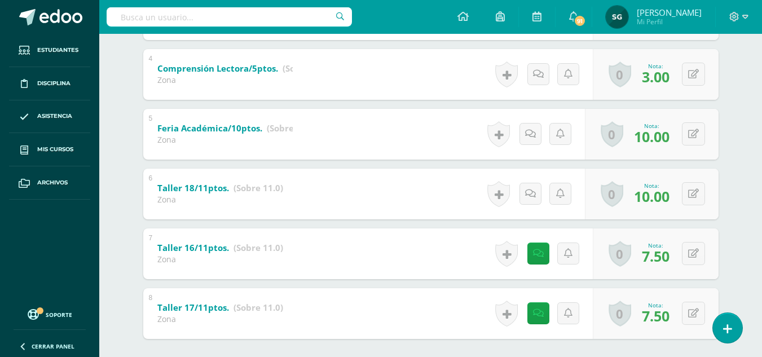
scroll to position [28, 0]
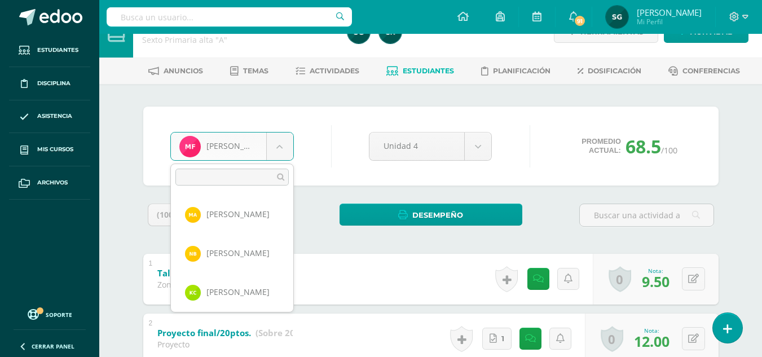
scroll to position [272, 0]
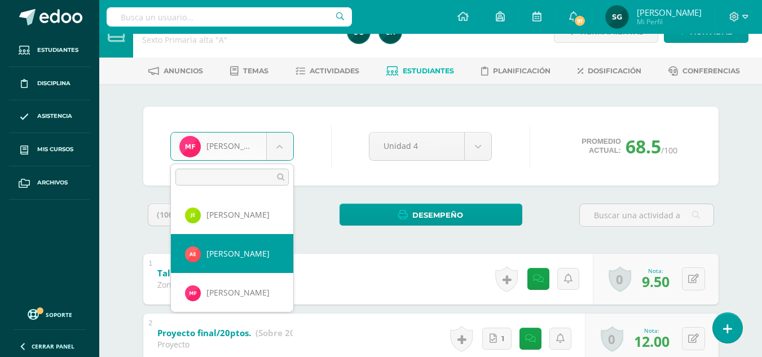
select select "486"
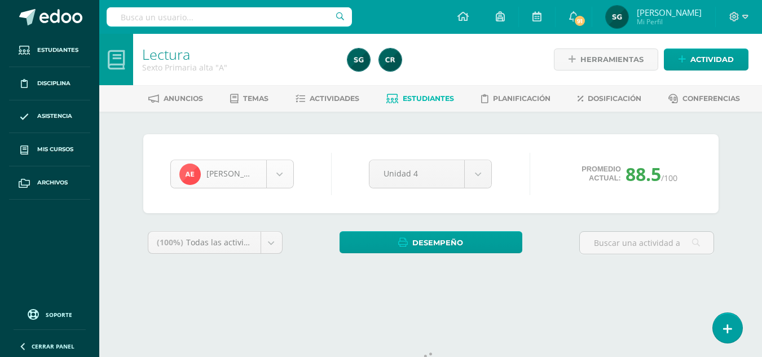
click at [282, 182] on body "Estudiantes Disciplina Asistencia Mis cursos Archivos Soporte Ayuda Reportar un…" at bounding box center [381, 152] width 762 height 304
select select "475"
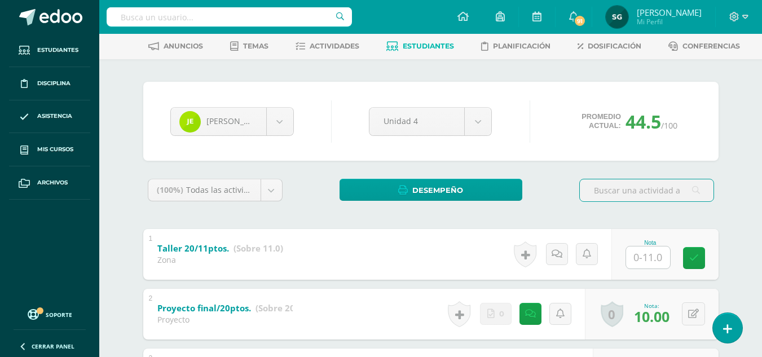
scroll to position [29, 0]
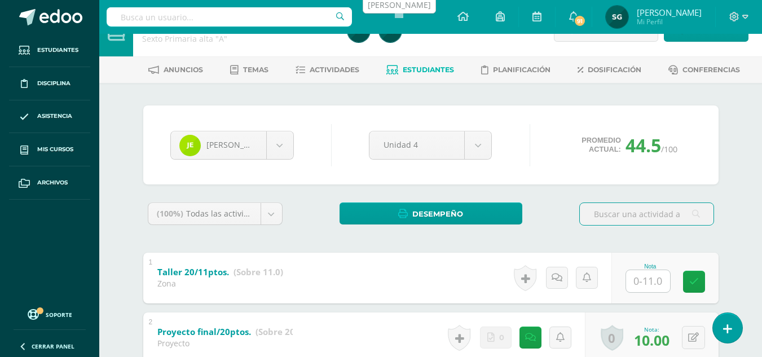
drag, startPoint x: 380, startPoint y: 39, endPoint x: 320, endPoint y: 125, distance: 104.9
click at [380, 39] on link at bounding box center [390, 31] width 23 height 23
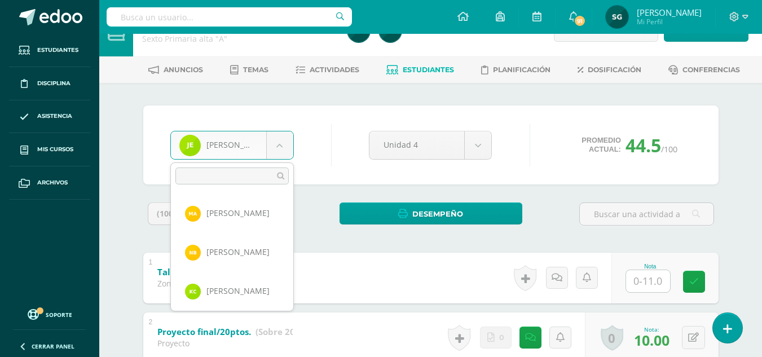
scroll to position [194, 0]
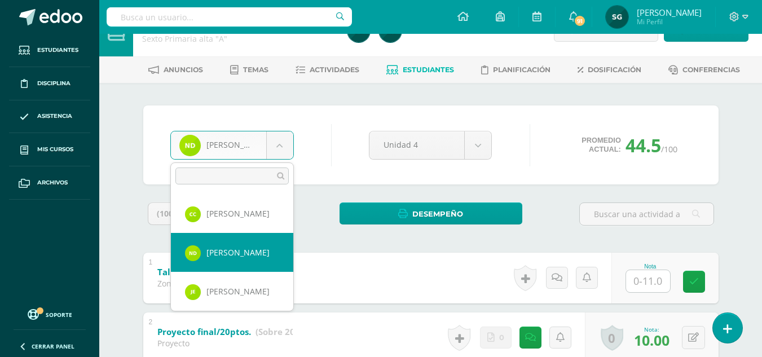
select select "169"
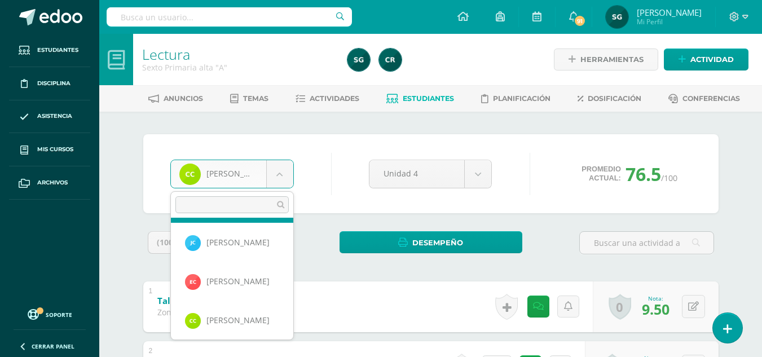
scroll to position [82, 0]
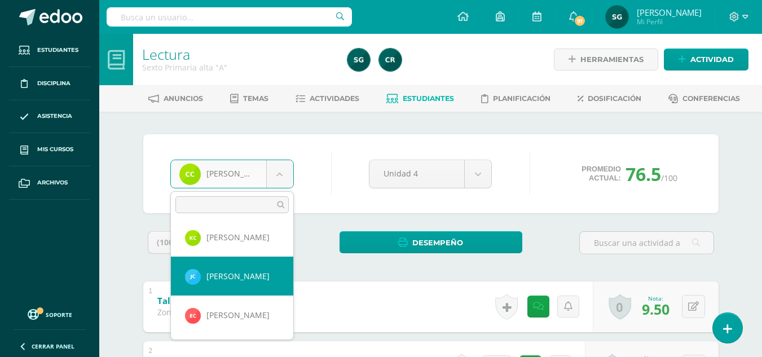
select select "180"
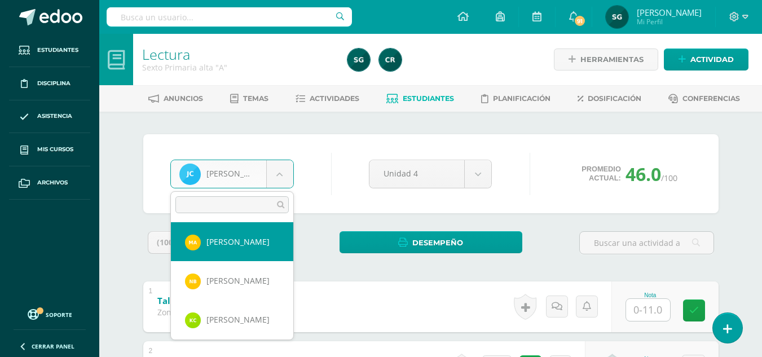
select select "872"
